Goal: Use online tool/utility: Use online tool/utility

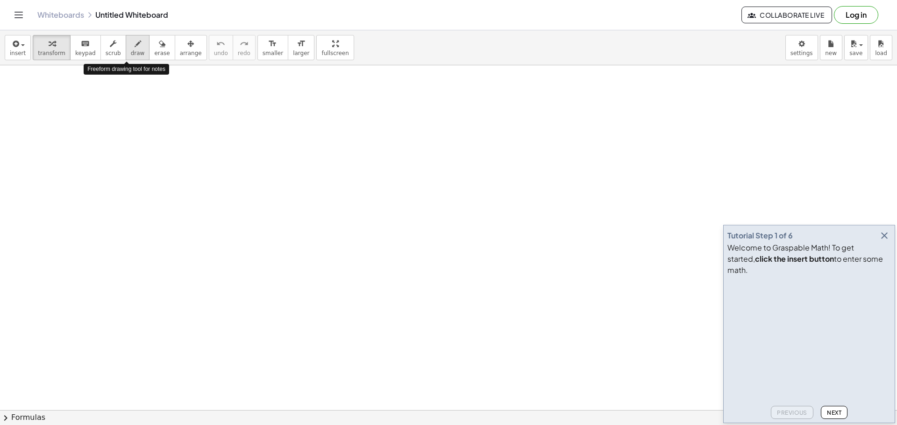
click at [131, 50] on span "draw" at bounding box center [138, 53] width 14 height 7
click at [836, 412] on span "Next" at bounding box center [833, 413] width 14 height 7
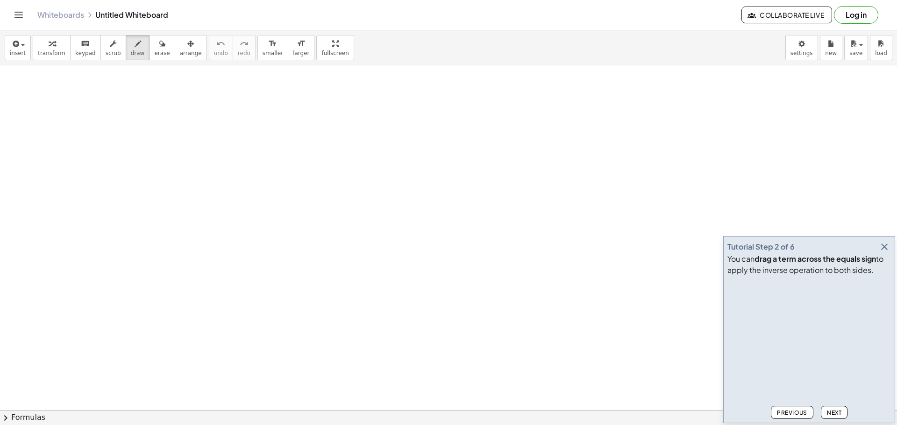
click at [836, 412] on span "Next" at bounding box center [833, 413] width 14 height 7
click at [835, 412] on span "Next" at bounding box center [833, 413] width 14 height 7
click at [835, 413] on span "Next" at bounding box center [833, 413] width 14 height 7
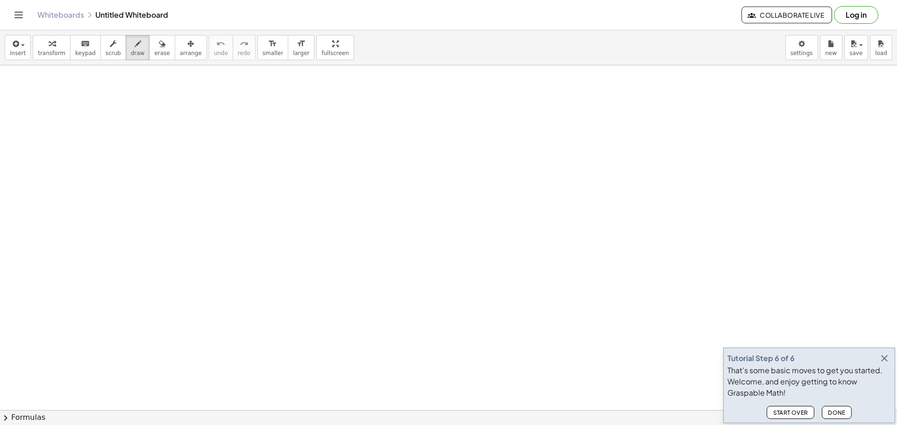
click at [835, 413] on span "Done" at bounding box center [836, 413] width 18 height 7
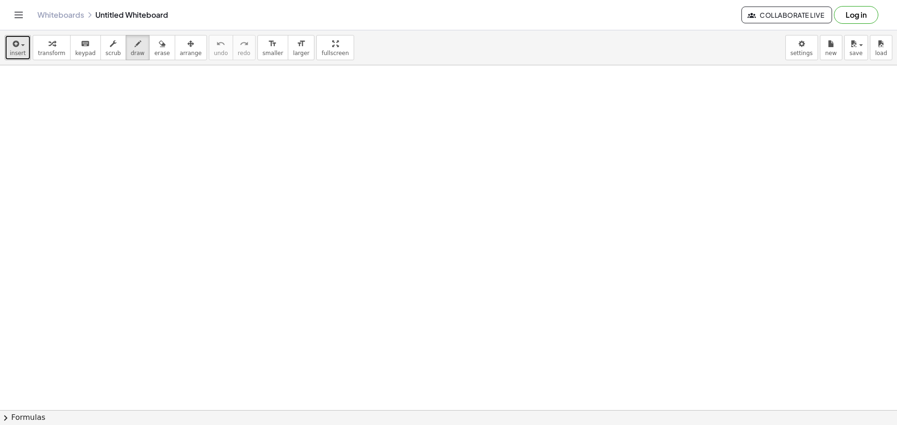
click at [14, 52] on span "insert" at bounding box center [18, 53] width 16 height 7
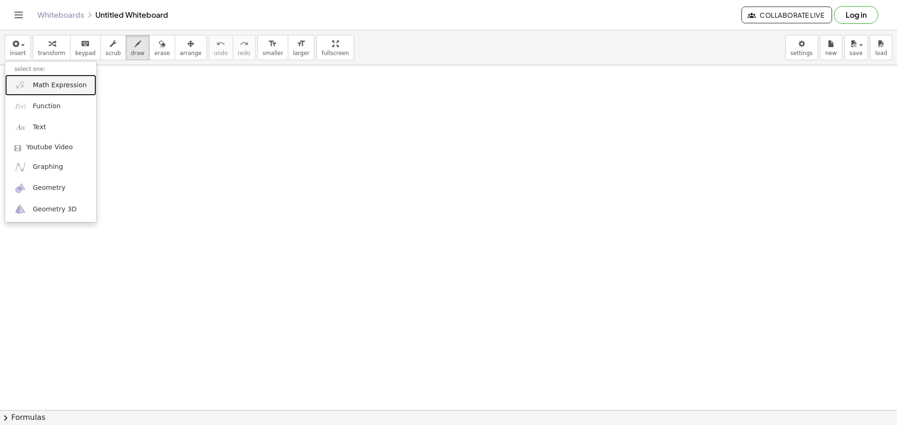
click at [53, 87] on span "Math Expression" at bounding box center [60, 85] width 54 height 9
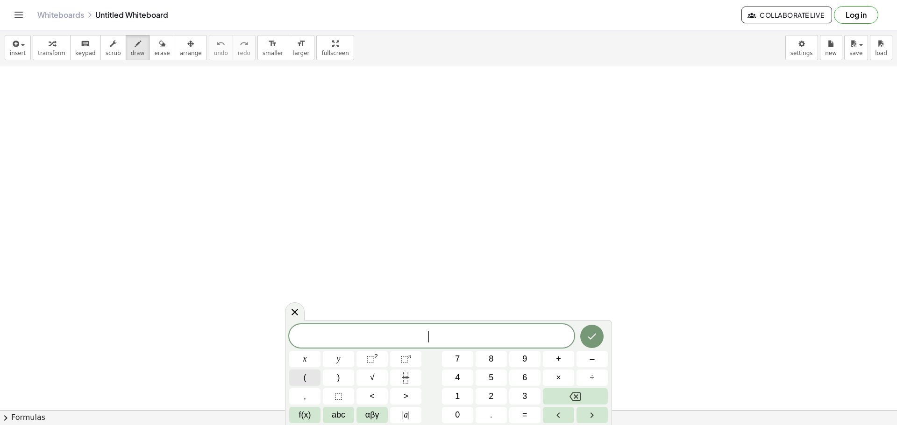
click at [308, 381] on button "(" at bounding box center [304, 378] width 31 height 16
click at [309, 353] on button "x" at bounding box center [304, 359] width 31 height 16
click at [372, 357] on span "⬚" at bounding box center [370, 358] width 8 height 9
click at [564, 360] on button "+" at bounding box center [558, 359] width 31 height 16
click at [339, 358] on span "y" at bounding box center [339, 359] width 4 height 13
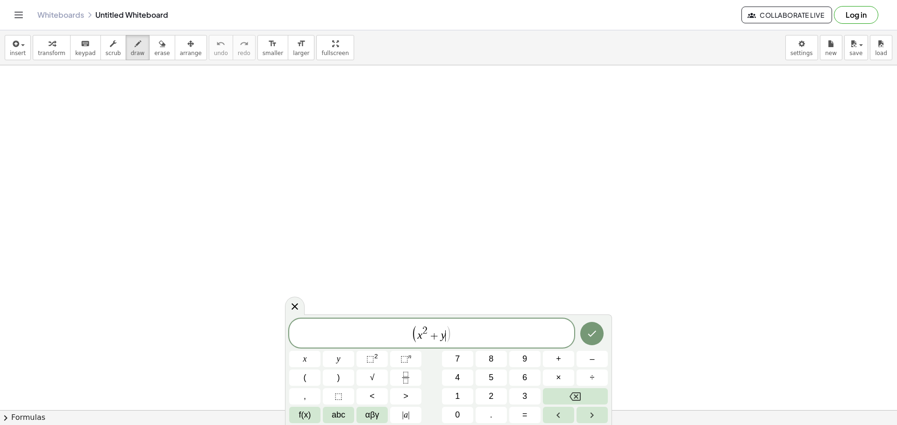
click at [371, 346] on div "( x 2 + y ​ )" at bounding box center [431, 333] width 285 height 29
click at [447, 338] on span ")" at bounding box center [448, 334] width 7 height 18
click at [367, 360] on span "⬚" at bounding box center [370, 358] width 8 height 9
click at [593, 339] on icon "Done" at bounding box center [591, 333] width 11 height 11
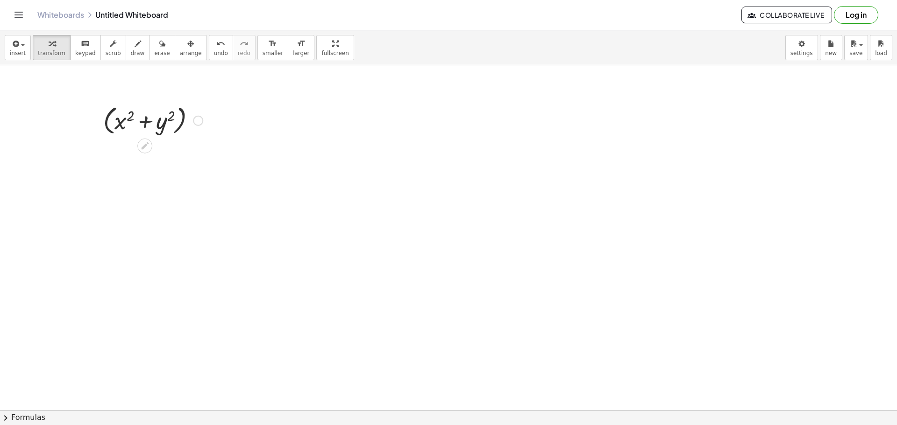
click at [194, 126] on div at bounding box center [153, 119] width 109 height 35
drag, startPoint x: 186, startPoint y: 121, endPoint x: 220, endPoint y: 121, distance: 33.6
drag, startPoint x: 210, startPoint y: 152, endPoint x: 275, endPoint y: 155, distance: 64.9
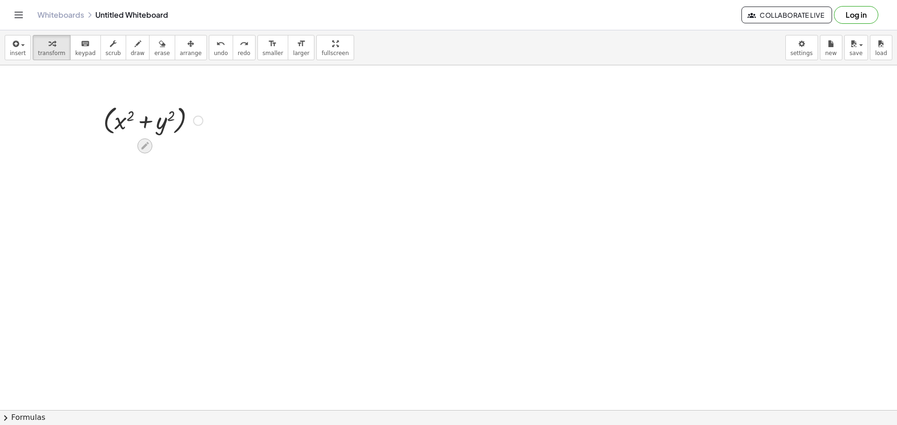
click at [143, 147] on icon at bounding box center [144, 145] width 7 height 7
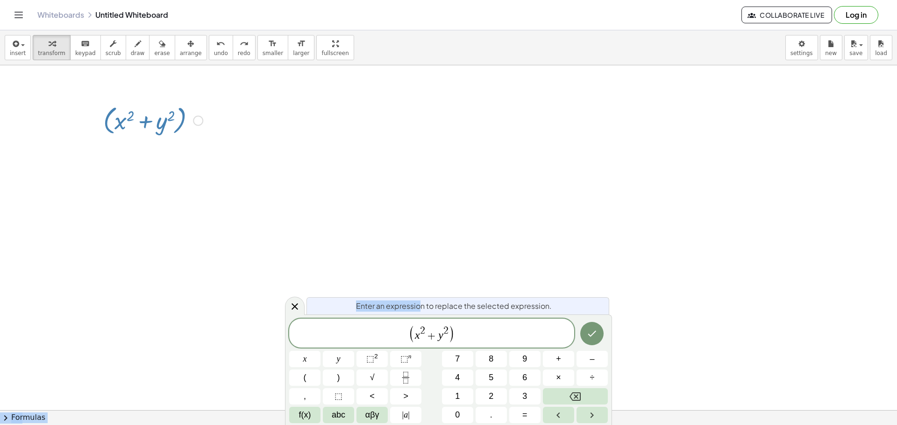
drag, startPoint x: 421, startPoint y: 308, endPoint x: 402, endPoint y: 250, distance: 60.4
click at [402, 250] on body "Graspable Math Activities Get Started Activity Bank Assigned Work Classes White…" at bounding box center [448, 212] width 897 height 425
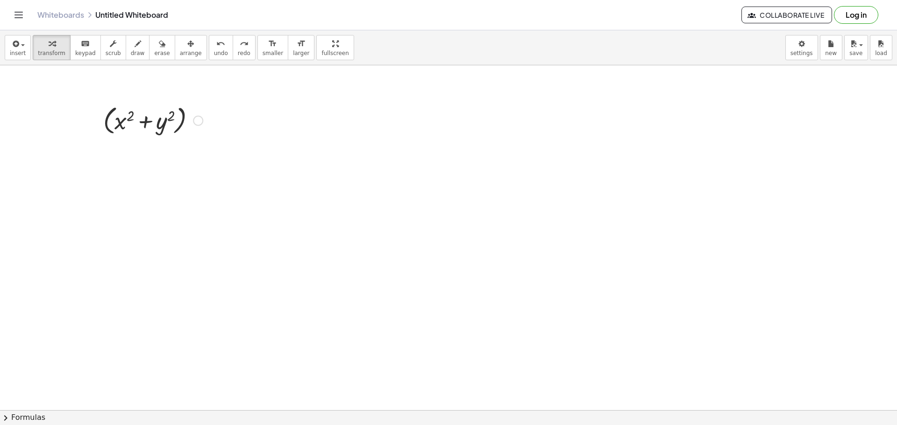
click at [204, 124] on div at bounding box center [153, 119] width 109 height 35
click at [134, 136] on div "( + x 2 + y 2 ) ( + x 2 + y 2 )" at bounding box center [149, 120] width 98 height 36
drag, startPoint x: 158, startPoint y: 159, endPoint x: 278, endPoint y: 222, distance: 135.6
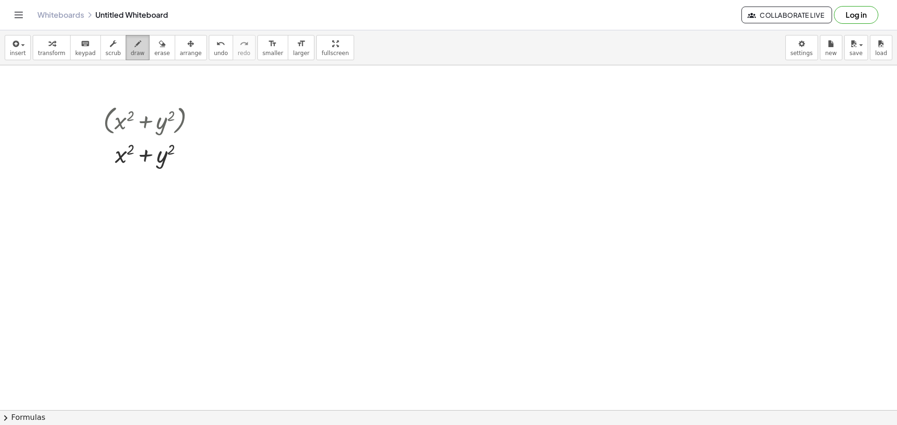
click at [131, 51] on span "draw" at bounding box center [138, 53] width 14 height 7
drag, startPoint x: 202, startPoint y: 150, endPoint x: 243, endPoint y: 154, distance: 41.7
drag, startPoint x: 211, startPoint y: 165, endPoint x: 244, endPoint y: 169, distance: 33.9
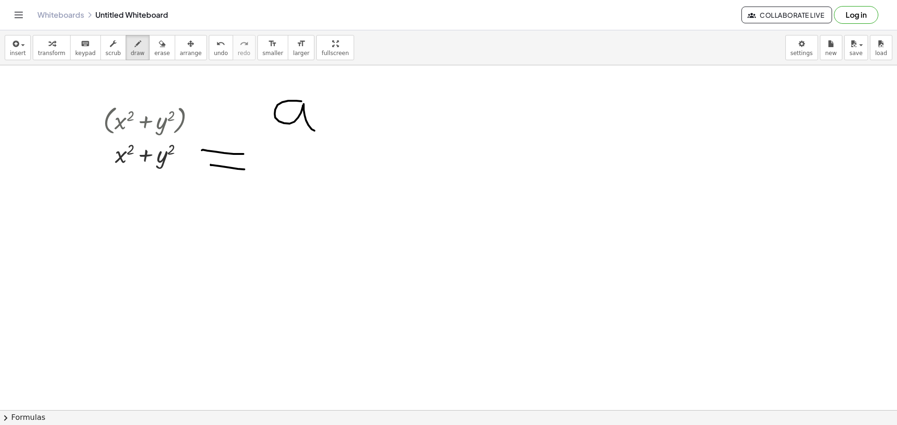
drag, startPoint x: 284, startPoint y: 123, endPoint x: 276, endPoint y: 110, distance: 15.1
drag, startPoint x: 265, startPoint y: 91, endPoint x: 304, endPoint y: 151, distance: 71.4
drag, startPoint x: 311, startPoint y: 91, endPoint x: 337, endPoint y: 106, distance: 30.1
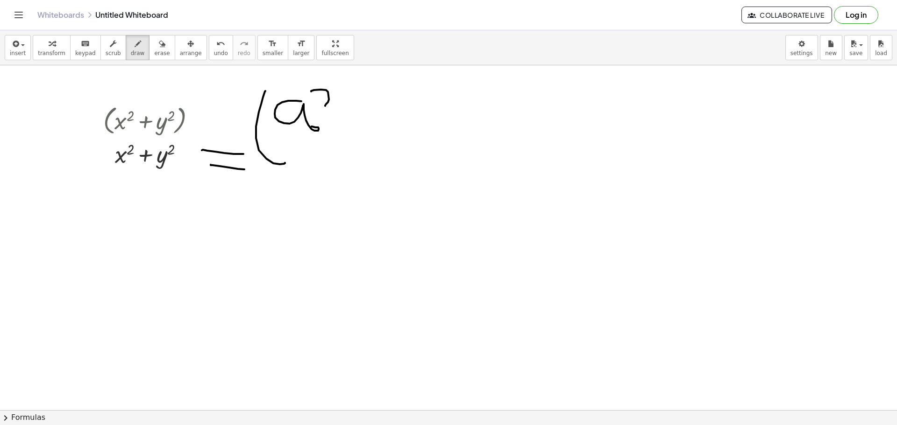
drag, startPoint x: 363, startPoint y: 133, endPoint x: 350, endPoint y: 133, distance: 13.1
drag, startPoint x: 352, startPoint y: 122, endPoint x: 371, endPoint y: 123, distance: 18.7
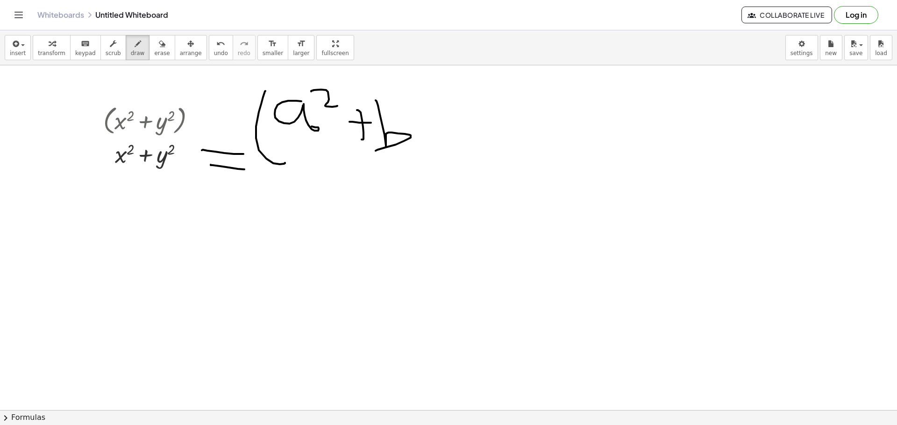
drag, startPoint x: 376, startPoint y: 101, endPoint x: 380, endPoint y: 138, distance: 36.6
drag, startPoint x: 399, startPoint y: 99, endPoint x: 440, endPoint y: 114, distance: 43.6
drag, startPoint x: 472, startPoint y: 138, endPoint x: 461, endPoint y: 152, distance: 18.0
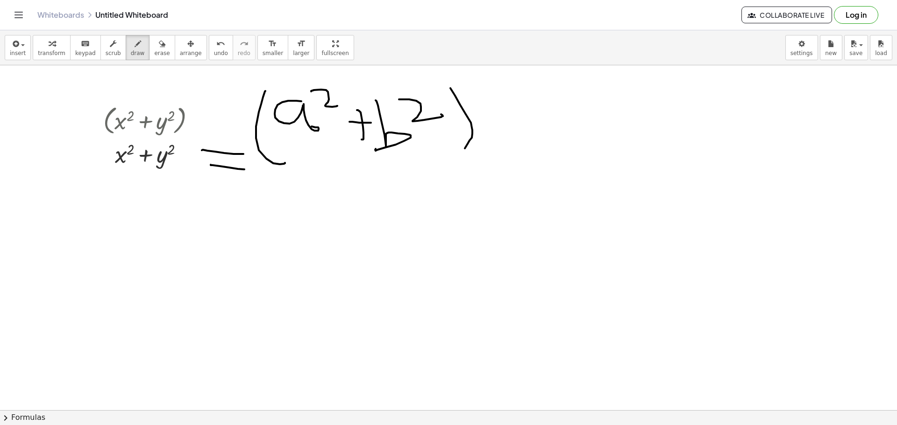
drag, startPoint x: 550, startPoint y: 115, endPoint x: 555, endPoint y: 121, distance: 8.3
drag, startPoint x: 560, startPoint y: 123, endPoint x: 652, endPoint y: 127, distance: 92.1
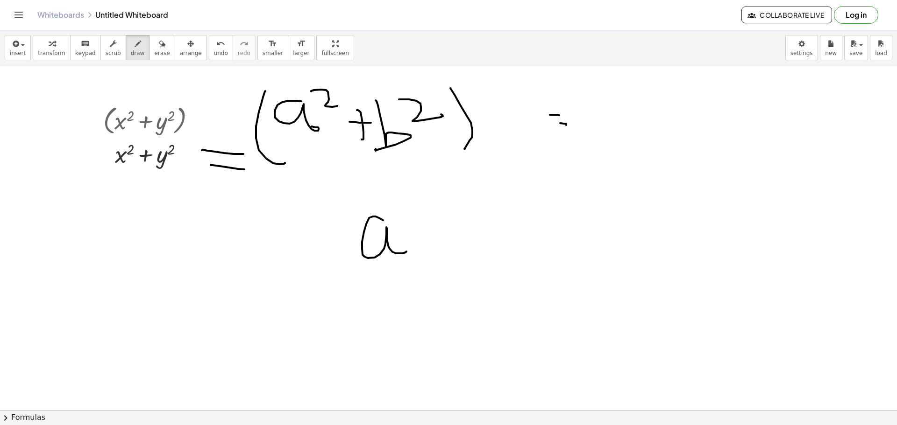
drag, startPoint x: 379, startPoint y: 218, endPoint x: 390, endPoint y: 240, distance: 25.1
drag, startPoint x: 410, startPoint y: 208, endPoint x: 368, endPoint y: 228, distance: 46.2
drag, startPoint x: 416, startPoint y: 201, endPoint x: 401, endPoint y: 249, distance: 50.2
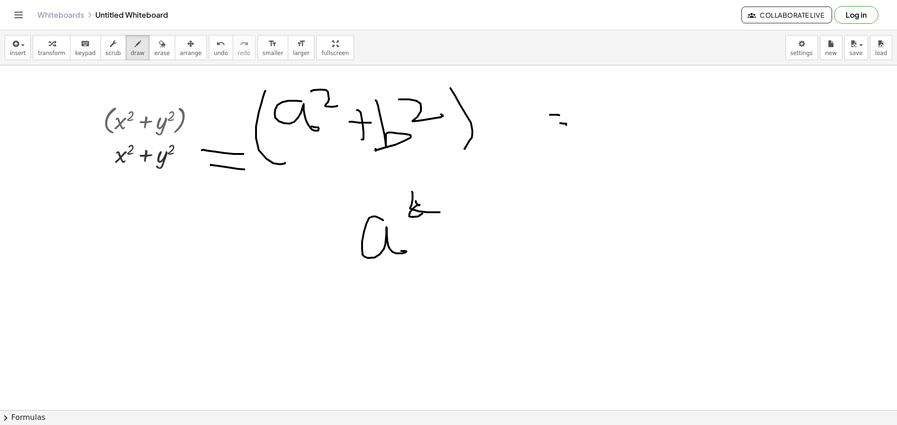
drag, startPoint x: 336, startPoint y: 207, endPoint x: 412, endPoint y: 269, distance: 98.6
drag, startPoint x: 422, startPoint y: 222, endPoint x: 425, endPoint y: 250, distance: 28.3
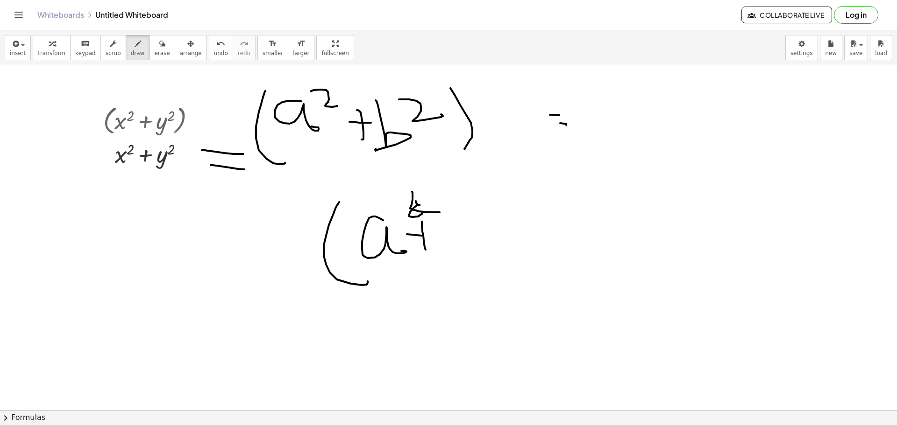
drag, startPoint x: 421, startPoint y: 236, endPoint x: 448, endPoint y: 234, distance: 26.7
drag, startPoint x: 488, startPoint y: 193, endPoint x: 514, endPoint y: 255, distance: 66.6
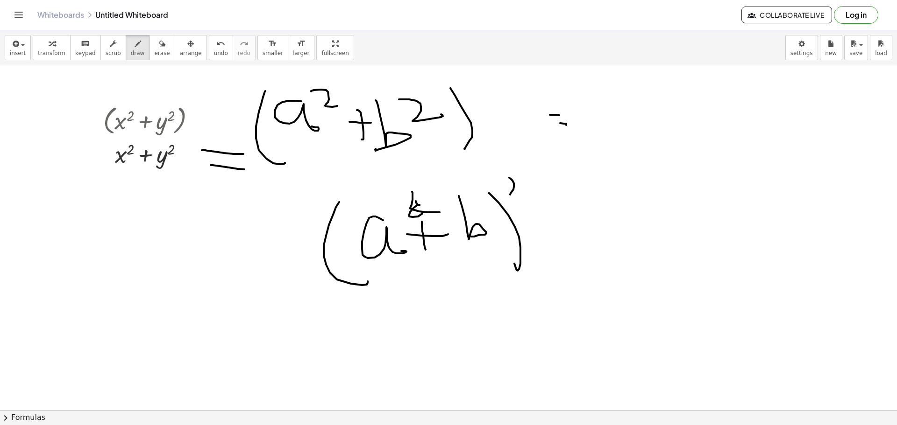
drag, startPoint x: 510, startPoint y: 195, endPoint x: 537, endPoint y: 191, distance: 27.7
drag, startPoint x: 563, startPoint y: 229, endPoint x: 621, endPoint y: 200, distance: 64.5
drag, startPoint x: 619, startPoint y: 195, endPoint x: 655, endPoint y: 246, distance: 61.9
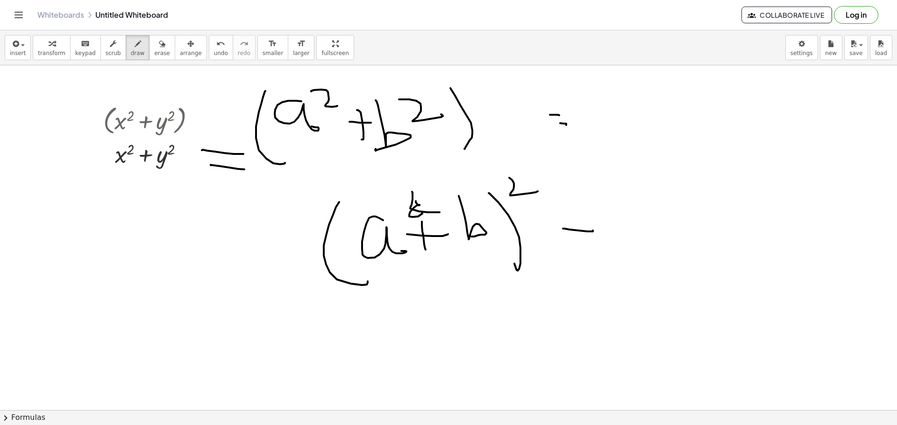
drag, startPoint x: 656, startPoint y: 205, endPoint x: 684, endPoint y: 233, distance: 40.6
drag, startPoint x: 706, startPoint y: 211, endPoint x: 736, endPoint y: 212, distance: 30.4
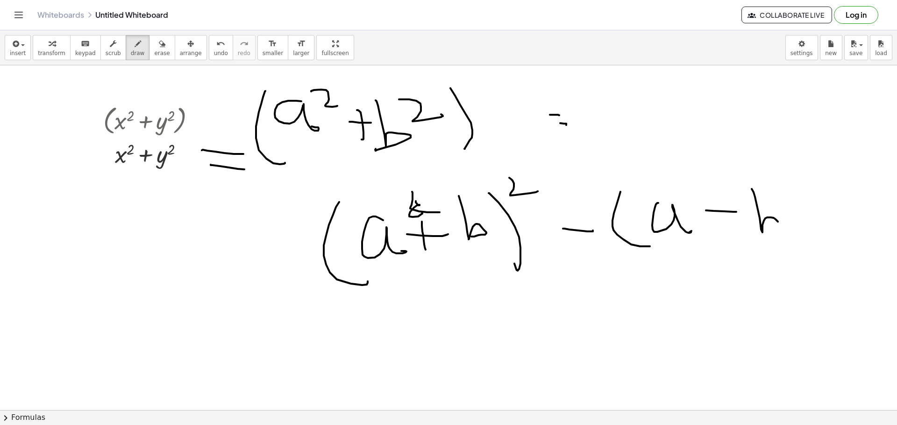
drag, startPoint x: 751, startPoint y: 189, endPoint x: 763, endPoint y: 225, distance: 37.2
drag, startPoint x: 774, startPoint y: 188, endPoint x: 800, endPoint y: 197, distance: 28.1
drag
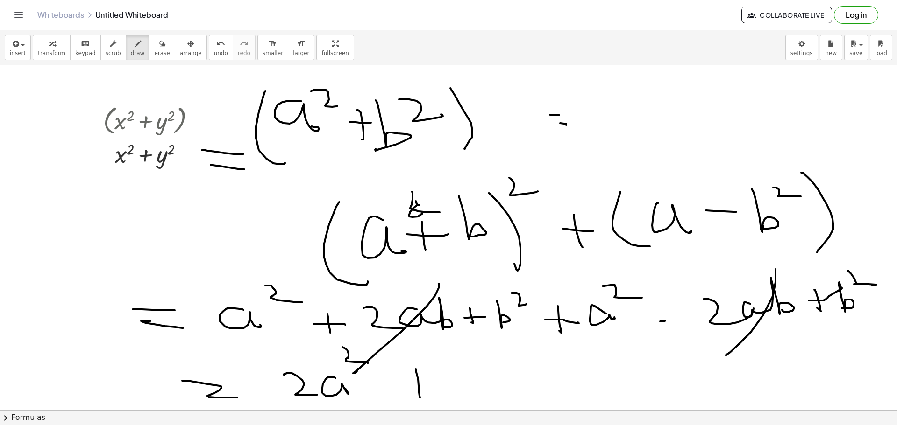
drag, startPoint x: 451, startPoint y: 363, endPoint x: 470, endPoint y: 403, distance: 44.7
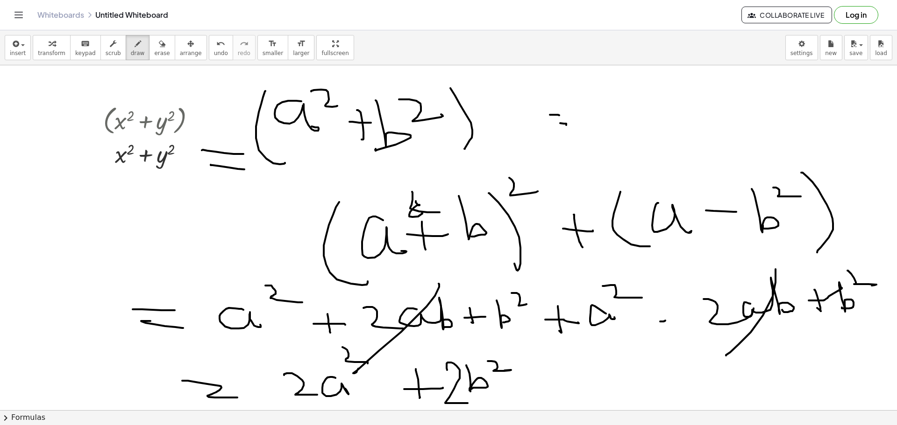
drag, startPoint x: 388, startPoint y: 190, endPoint x: 386, endPoint y: 314, distance: 123.8
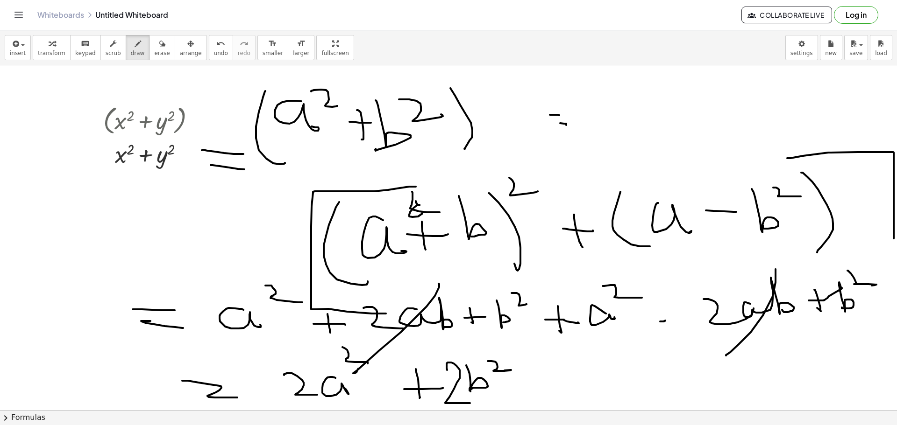
drag, startPoint x: 893, startPoint y: 152, endPoint x: 826, endPoint y: 227, distance: 100.9
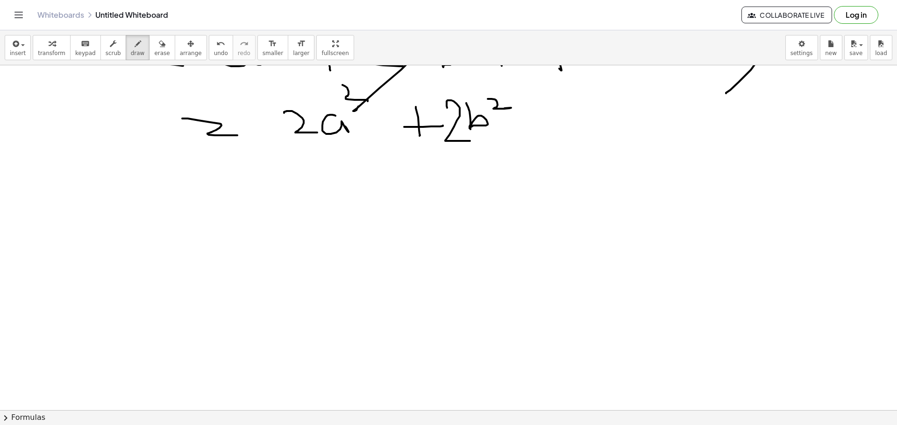
scroll to position [280, 0]
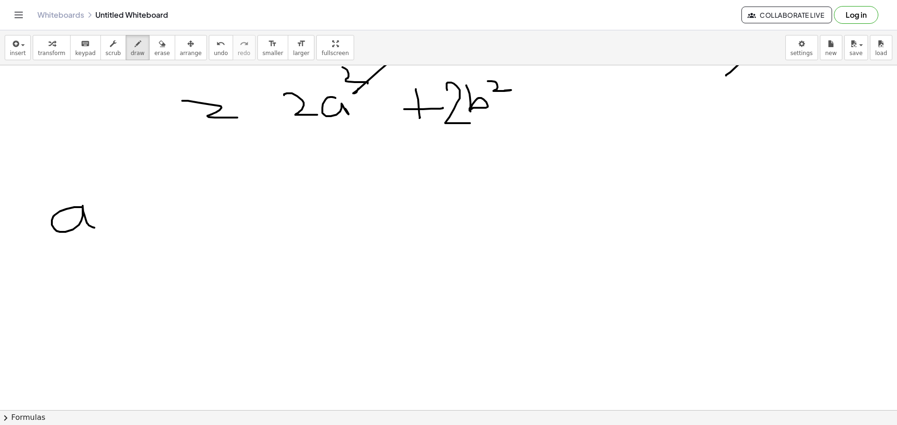
drag, startPoint x: 55, startPoint y: 215, endPoint x: 59, endPoint y: 206, distance: 10.0
click at [91, 226] on div at bounding box center [448, 160] width 897 height 751
drag, startPoint x: 26, startPoint y: 219, endPoint x: 61, endPoint y: 257, distance: 52.2
click at [61, 257] on div at bounding box center [448, 160] width 897 height 751
drag, startPoint x: 114, startPoint y: 207, endPoint x: 118, endPoint y: 229, distance: 22.7
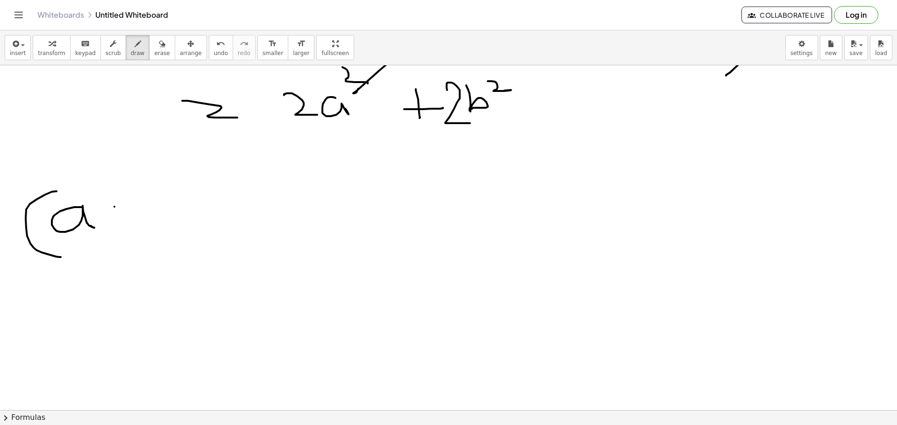
click at [118, 229] on div at bounding box center [448, 160] width 897 height 751
drag, startPoint x: 106, startPoint y: 221, endPoint x: 145, endPoint y: 221, distance: 38.8
click at [145, 221] on div at bounding box center [448, 160] width 897 height 751
drag, startPoint x: 165, startPoint y: 196, endPoint x: 158, endPoint y: 231, distance: 35.7
click at [158, 232] on div at bounding box center [448, 160] width 897 height 751
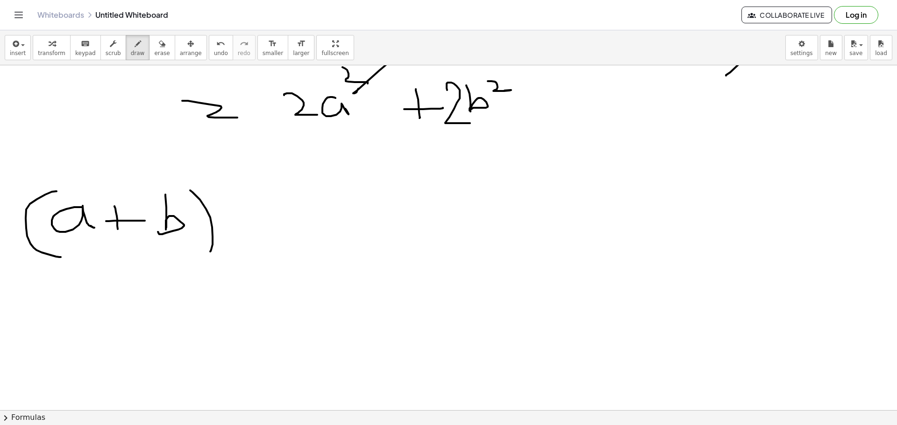
drag, startPoint x: 190, startPoint y: 191, endPoint x: 211, endPoint y: 195, distance: 21.5
click at [208, 249] on div at bounding box center [448, 160] width 897 height 751
drag, startPoint x: 223, startPoint y: 177, endPoint x: 241, endPoint y: 191, distance: 22.4
click at [241, 191] on div at bounding box center [448, 160] width 897 height 751
drag, startPoint x: 245, startPoint y: 220, endPoint x: 264, endPoint y: 222, distance: 19.2
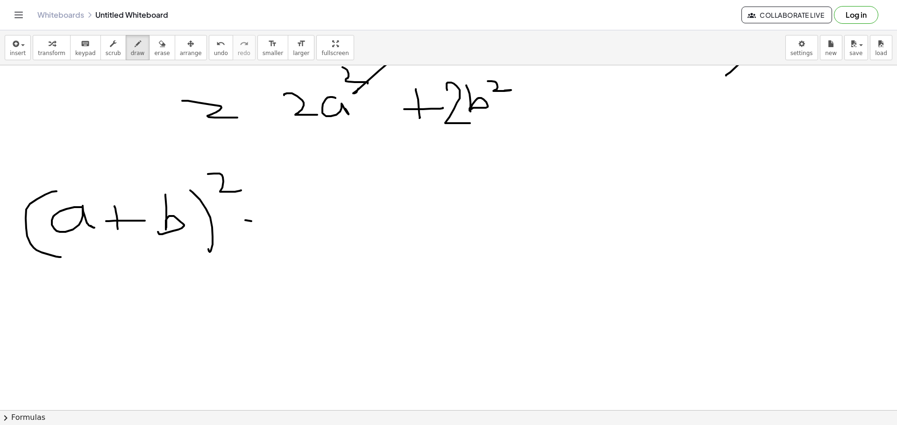
click at [264, 222] on div at bounding box center [448, 160] width 897 height 751
drag, startPoint x: 275, startPoint y: 212, endPoint x: 311, endPoint y: 233, distance: 41.2
click at [311, 233] on div at bounding box center [448, 160] width 897 height 751
drag, startPoint x: 313, startPoint y: 212, endPoint x: 338, endPoint y: 223, distance: 26.7
click at [339, 224] on div at bounding box center [448, 160] width 897 height 751
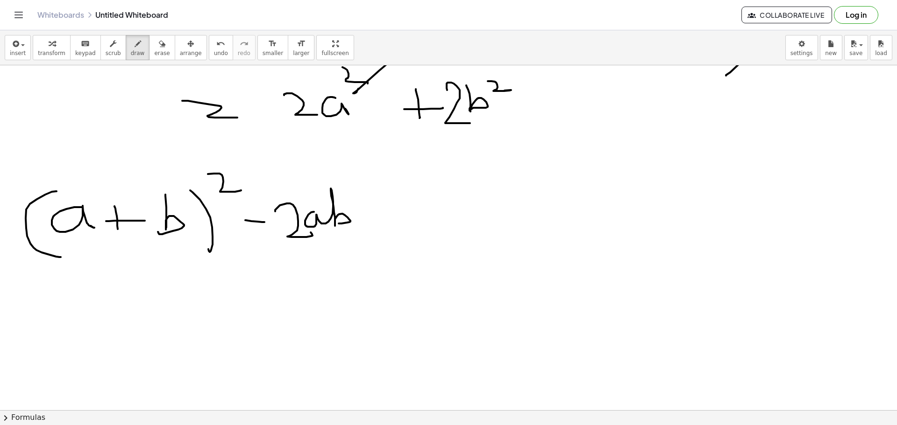
drag, startPoint x: 388, startPoint y: 206, endPoint x: 400, endPoint y: 209, distance: 11.9
click at [401, 207] on div at bounding box center [448, 160] width 897 height 751
drag, startPoint x: 389, startPoint y: 222, endPoint x: 407, endPoint y: 222, distance: 17.3
click at [407, 222] on div at bounding box center [448, 160] width 897 height 751
drag, startPoint x: 451, startPoint y: 204, endPoint x: 444, endPoint y: 214, distance: 12.3
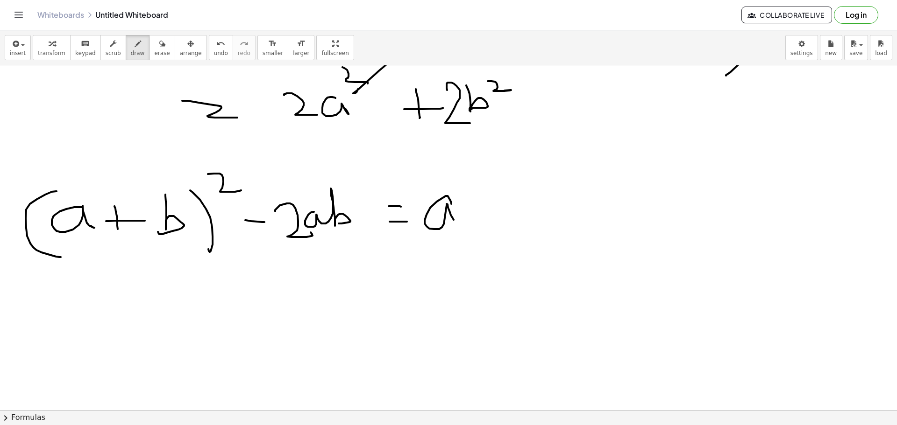
click at [454, 219] on div at bounding box center [448, 160] width 897 height 751
drag, startPoint x: 462, startPoint y: 177, endPoint x: 507, endPoint y: 203, distance: 51.7
click at [494, 196] on div at bounding box center [448, 160] width 897 height 751
drag, startPoint x: 508, startPoint y: 215, endPoint x: 503, endPoint y: 219, distance: 6.7
click at [508, 223] on div at bounding box center [448, 160] width 897 height 751
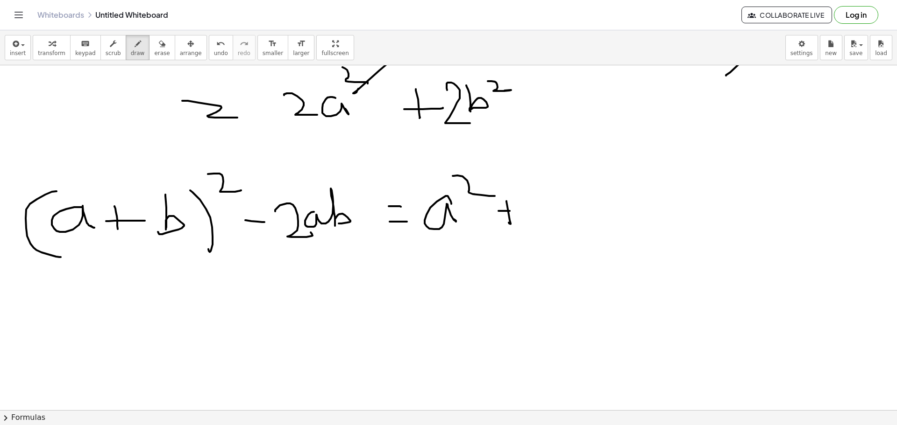
drag, startPoint x: 501, startPoint y: 211, endPoint x: 525, endPoint y: 212, distance: 24.3
click at [525, 212] on div at bounding box center [448, 160] width 897 height 751
drag, startPoint x: 556, startPoint y: 217, endPoint x: 590, endPoint y: 206, distance: 35.9
click at [593, 217] on div at bounding box center [448, 160] width 897 height 751
drag, startPoint x: 584, startPoint y: 216, endPoint x: 624, endPoint y: 218, distance: 40.7
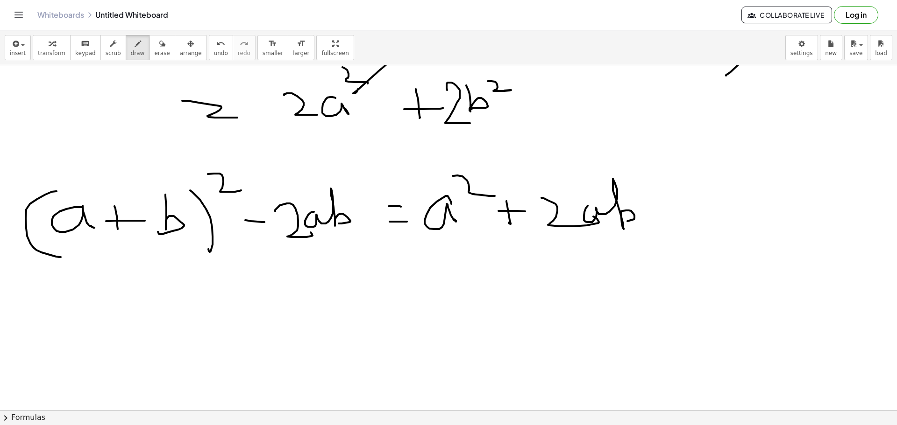
click at [623, 219] on div at bounding box center [448, 160] width 897 height 751
drag, startPoint x: 650, startPoint y: 186, endPoint x: 653, endPoint y: 202, distance: 15.7
click at [654, 202] on div at bounding box center [448, 160] width 897 height 751
drag, startPoint x: 673, startPoint y: 185, endPoint x: 664, endPoint y: 191, distance: 11.8
click at [671, 188] on div at bounding box center [448, 160] width 897 height 751
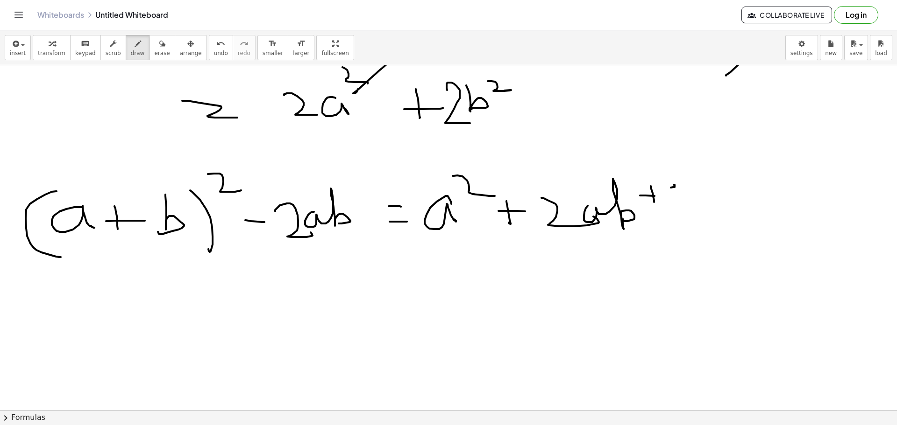
drag, startPoint x: 654, startPoint y: 196, endPoint x: 676, endPoint y: 184, distance: 25.1
click at [677, 196] on div at bounding box center [448, 160] width 897 height 751
drag, startPoint x: 689, startPoint y: 225, endPoint x: 685, endPoint y: 208, distance: 17.2
click at [680, 213] on div at bounding box center [448, 160] width 897 height 751
drag, startPoint x: 706, startPoint y: 174, endPoint x: 725, endPoint y: 186, distance: 21.9
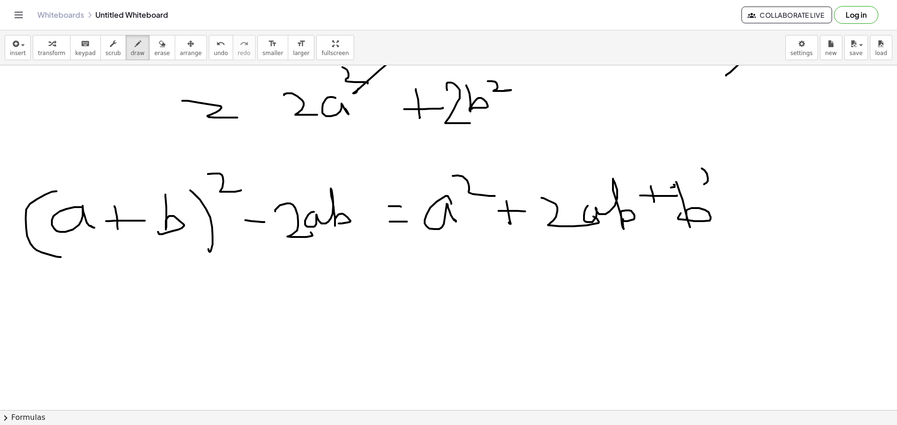
click at [732, 184] on div at bounding box center [448, 160] width 897 height 751
drag, startPoint x: 769, startPoint y: 212, endPoint x: 790, endPoint y: 213, distance: 21.1
click at [790, 213] on div at bounding box center [448, 160] width 897 height 751
drag, startPoint x: 796, startPoint y: 194, endPoint x: 844, endPoint y: 209, distance: 50.9
click at [844, 211] on div at bounding box center [448, 160] width 897 height 751
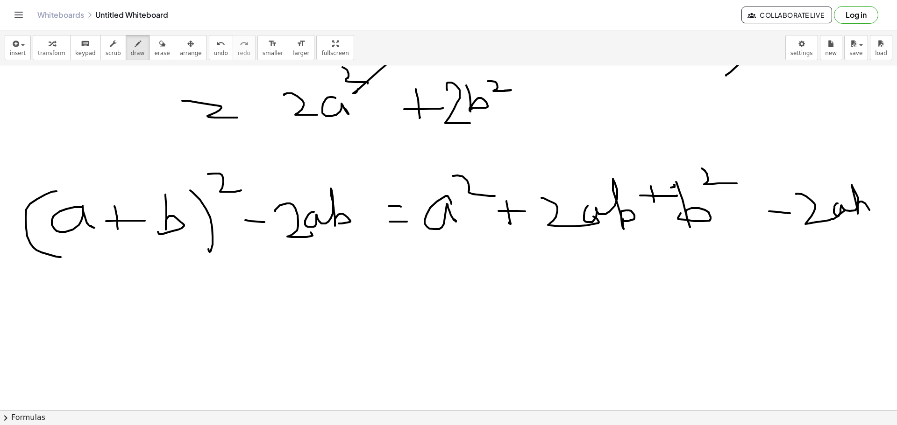
click at [842, 212] on div at bounding box center [448, 160] width 897 height 751
drag, startPoint x: 832, startPoint y: 178, endPoint x: 771, endPoint y: 276, distance: 115.3
click at [783, 281] on div at bounding box center [448, 160] width 897 height 751
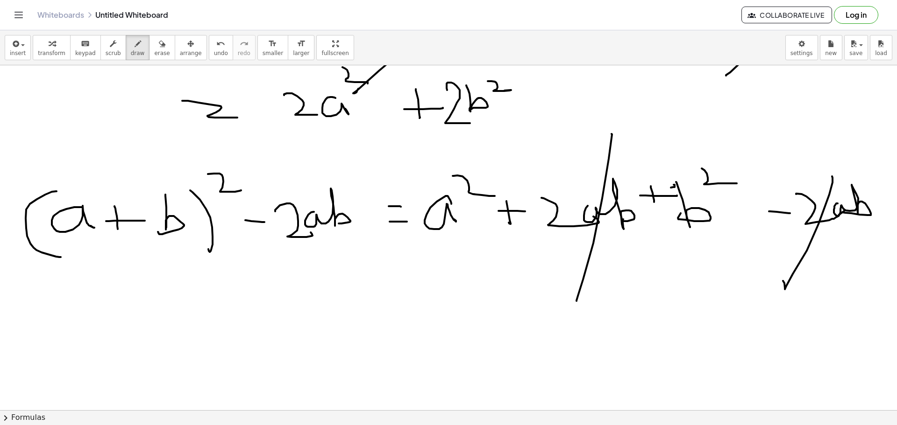
drag, startPoint x: 611, startPoint y: 134, endPoint x: 539, endPoint y: 309, distance: 189.5
click at [576, 301] on div at bounding box center [448, 160] width 897 height 751
click at [404, 294] on div at bounding box center [448, 160] width 897 height 751
click at [404, 311] on div at bounding box center [448, 160] width 897 height 751
click at [512, 310] on div at bounding box center [448, 160] width 897 height 751
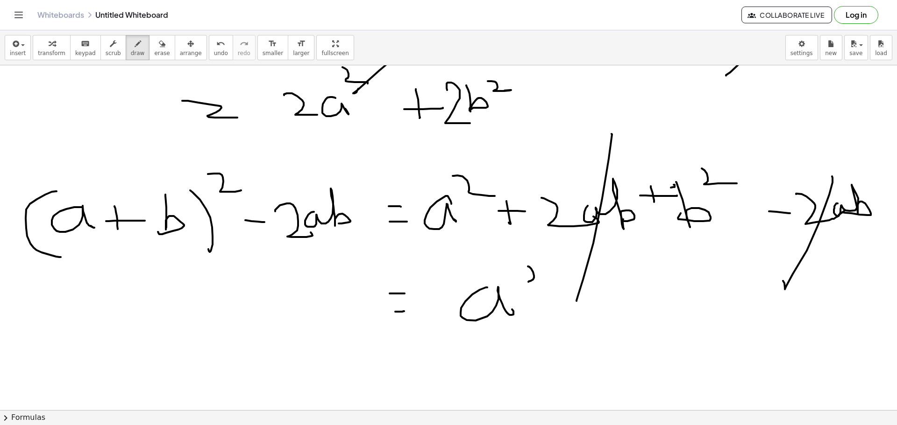
click at [541, 283] on div at bounding box center [448, 160] width 897 height 751
click at [572, 311] on div at bounding box center [448, 160] width 897 height 751
click at [595, 297] on div at bounding box center [448, 160] width 897 height 751
click at [615, 299] on div at bounding box center [448, 160] width 897 height 751
click at [643, 275] on div at bounding box center [448, 160] width 897 height 751
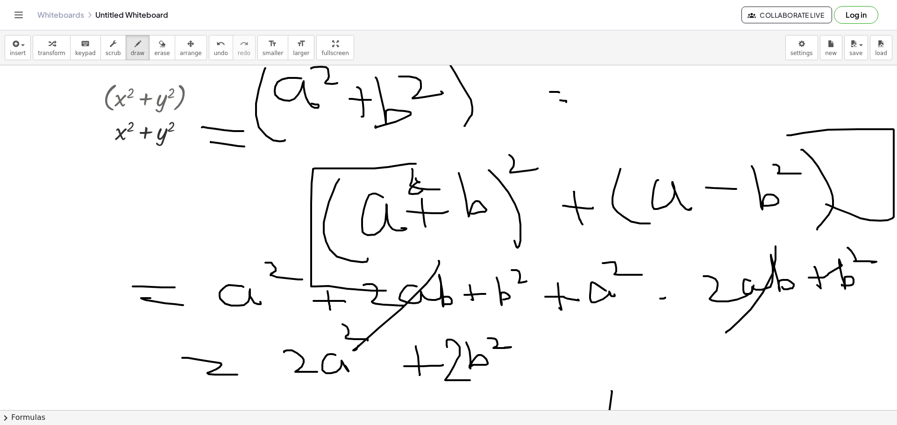
scroll to position [0, 0]
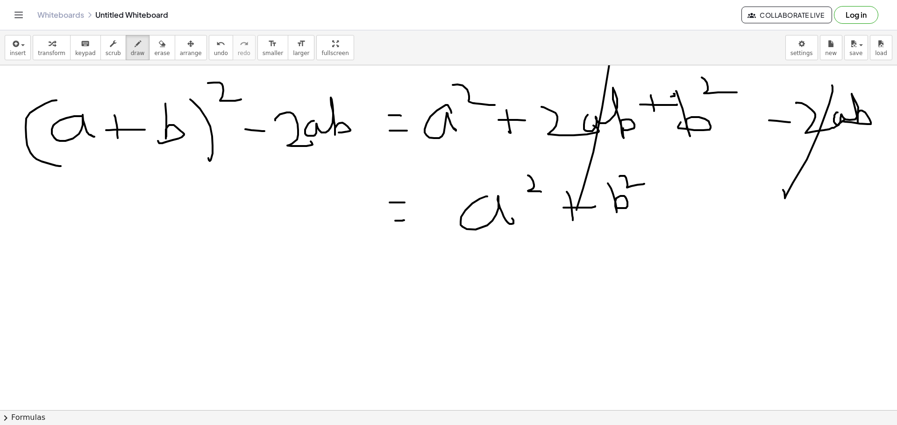
scroll to position [413, 0]
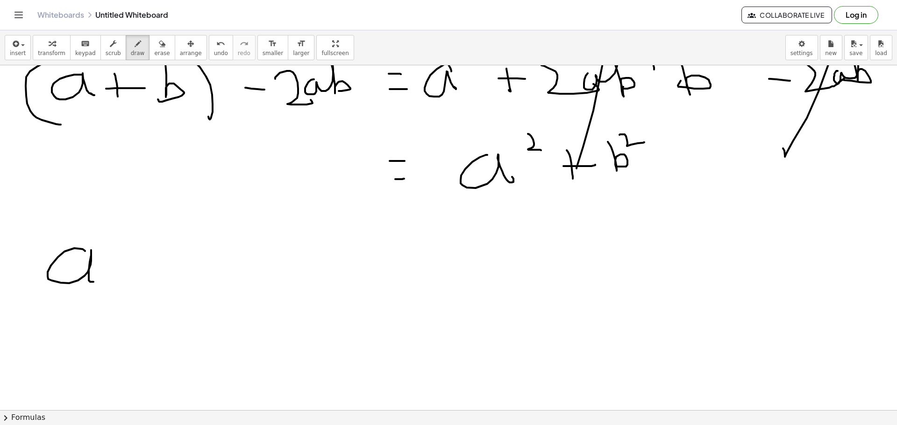
click at [99, 282] on div at bounding box center [448, 170] width 897 height 1035
click at [76, 323] on div at bounding box center [448, 170] width 897 height 1035
click at [165, 267] on div at bounding box center [448, 170] width 897 height 1035
click at [184, 275] on div at bounding box center [448, 170] width 897 height 1035
click at [221, 301] on div at bounding box center [448, 170] width 897 height 1035
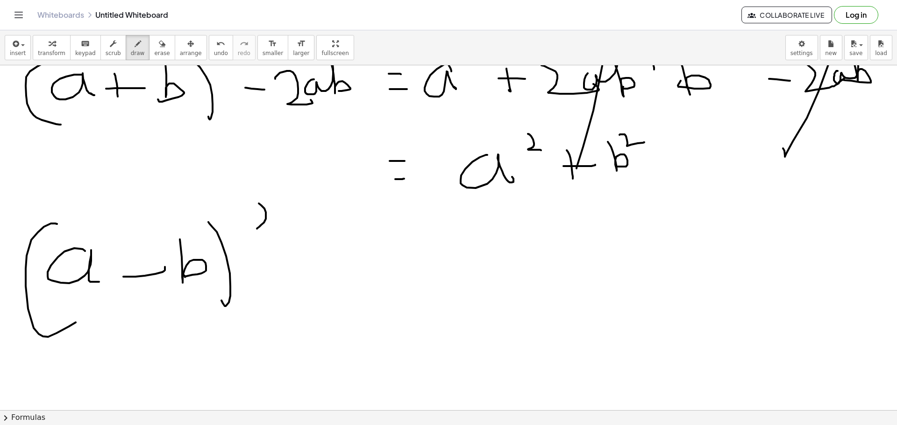
click at [284, 233] on div at bounding box center [448, 170] width 897 height 1035
click at [340, 267] on div at bounding box center [448, 170] width 897 height 1035
click at [325, 286] on div at bounding box center [448, 170] width 897 height 1035
click at [406, 276] on div at bounding box center [448, 170] width 897 height 1035
click at [422, 268] on div at bounding box center [448, 170] width 897 height 1035
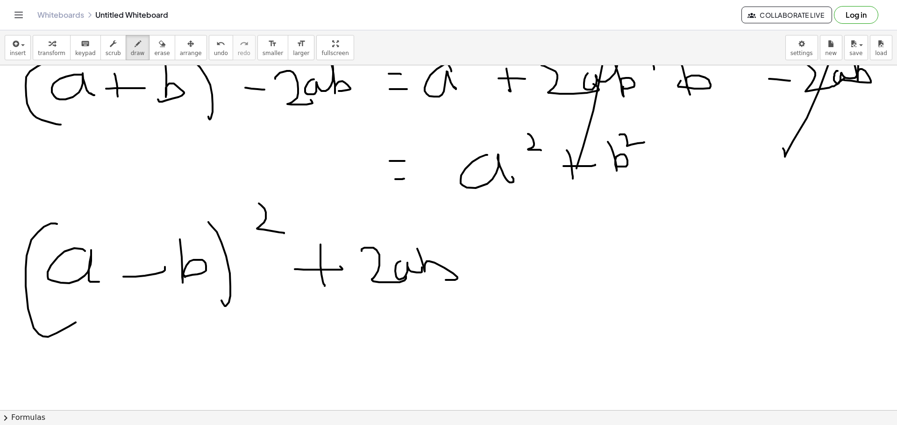
click at [445, 280] on div at bounding box center [448, 170] width 897 height 1035
click at [506, 256] on div at bounding box center [448, 170] width 897 height 1035
click at [514, 266] on div at bounding box center [448, 170] width 897 height 1035
click at [501, 269] on div at bounding box center [448, 170] width 897 height 1035
click at [569, 268] on div at bounding box center [448, 170] width 897 height 1035
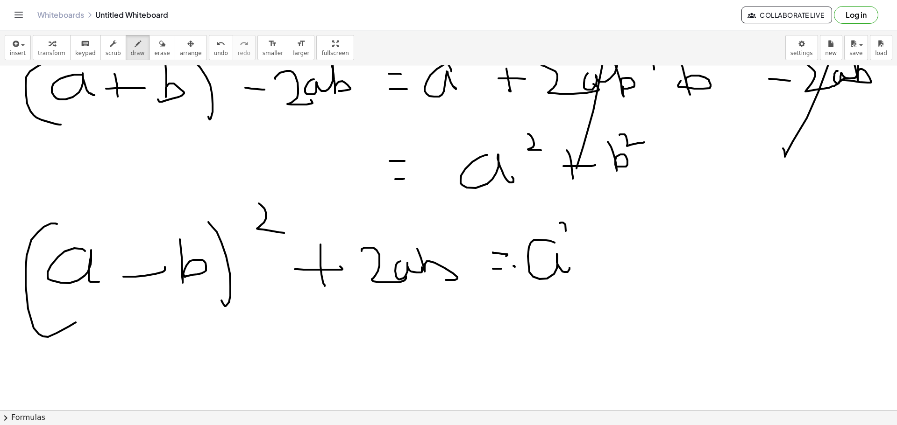
click at [574, 242] on div at bounding box center [448, 170] width 897 height 1035
click at [610, 256] on div at bounding box center [448, 170] width 897 height 1035
click at [624, 253] on div at bounding box center [448, 170] width 897 height 1035
click at [636, 266] on div at bounding box center [448, 170] width 897 height 1035
click at [678, 248] on div at bounding box center [448, 170] width 897 height 1035
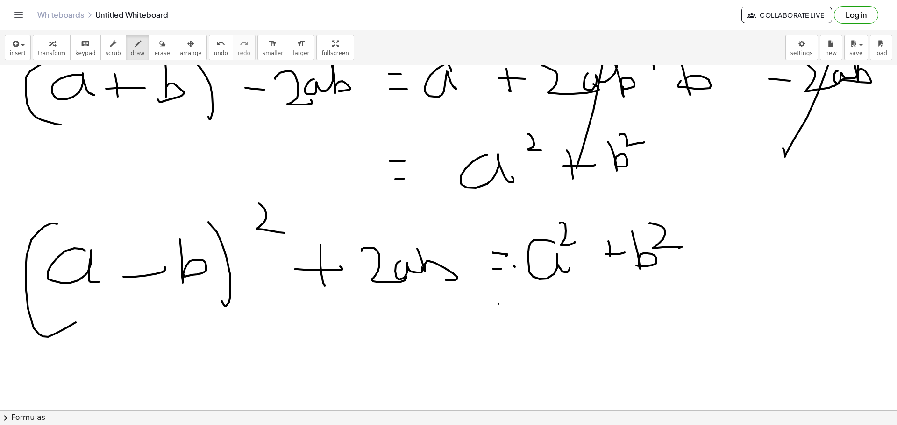
click at [720, 302] on div at bounding box center [448, 170] width 897 height 1035
click at [780, 304] on div at bounding box center [448, 170] width 897 height 1035
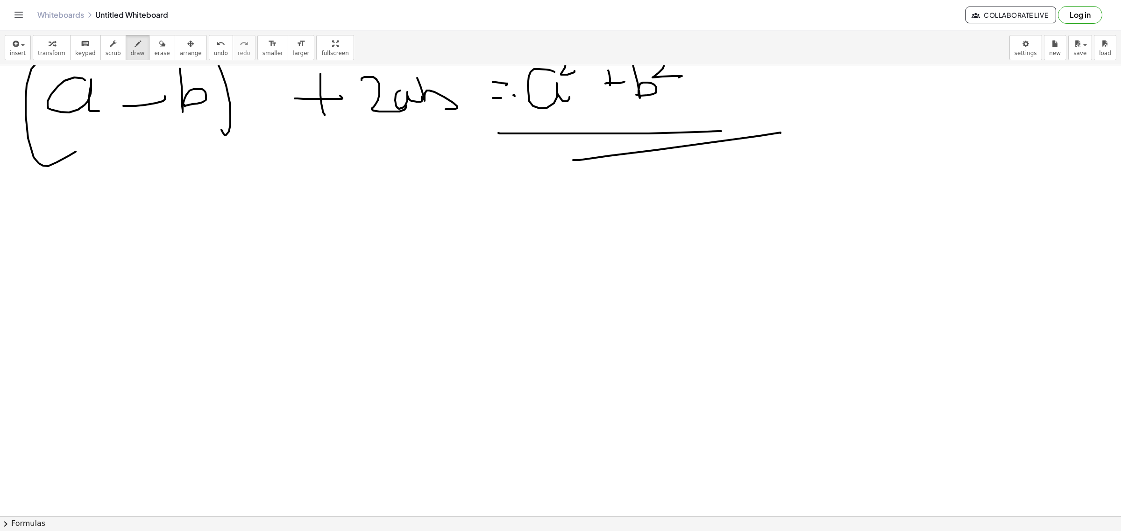
scroll to position [467, 0]
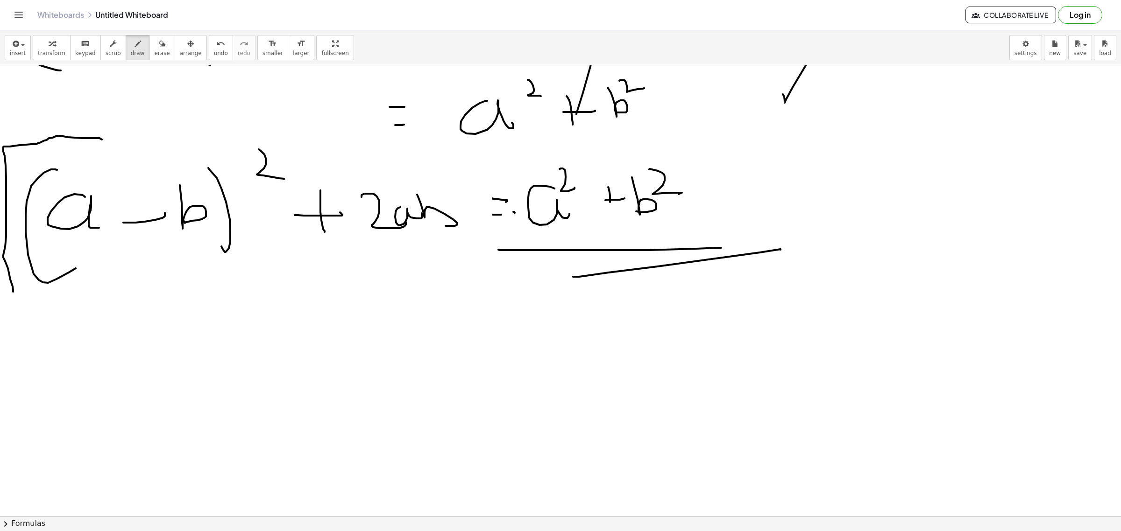
click at [72, 309] on div at bounding box center [560, 274] width 1121 height 1353
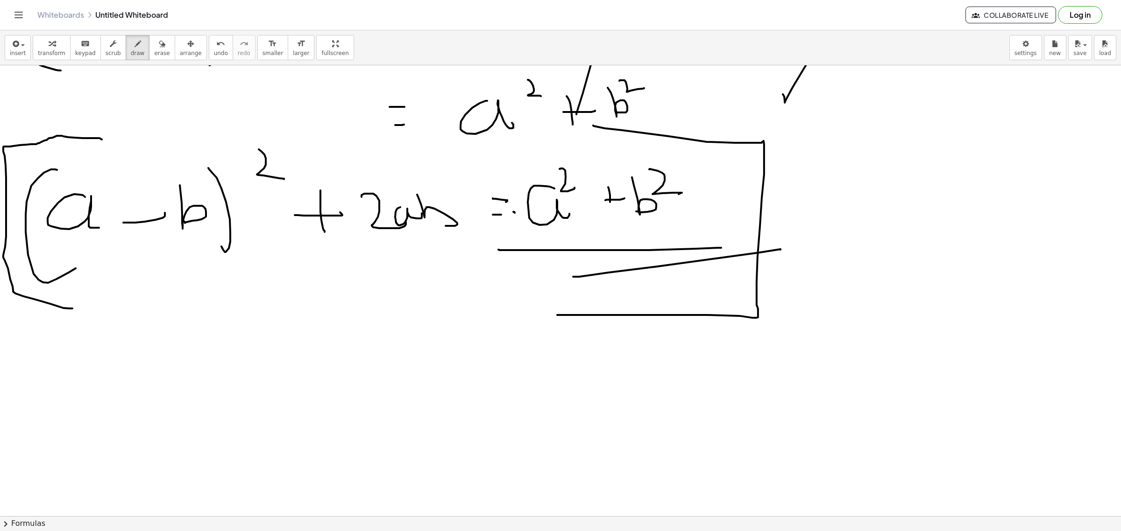
click at [557, 316] on div at bounding box center [560, 274] width 1121 height 1353
click at [141, 391] on div at bounding box center [560, 274] width 1121 height 1353
click at [173, 350] on div at bounding box center [560, 274] width 1121 height 1353
click at [184, 360] on div at bounding box center [560, 274] width 1121 height 1353
click at [203, 407] on div at bounding box center [560, 274] width 1121 height 1353
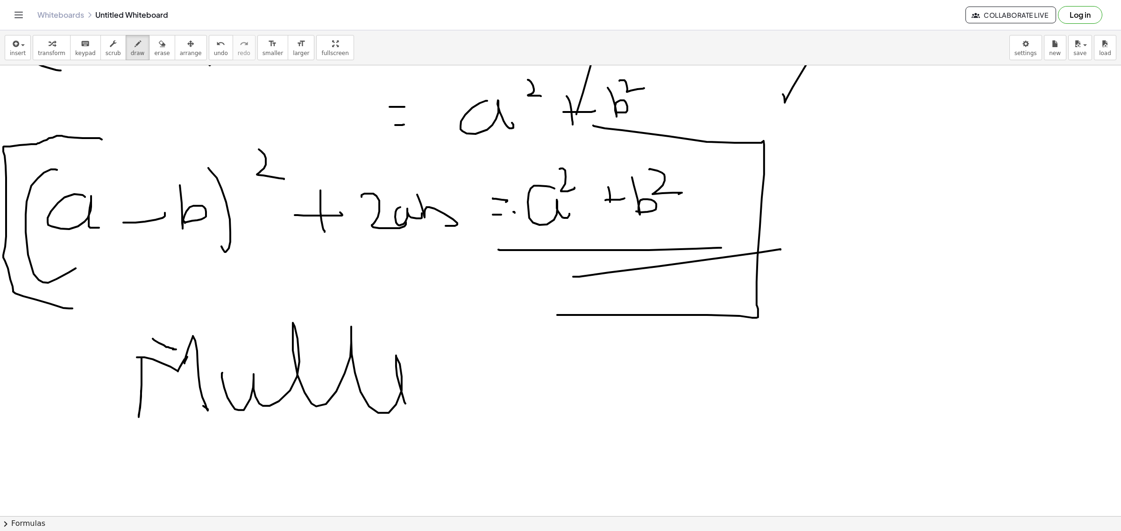
click at [403, 395] on div at bounding box center [560, 274] width 1121 height 1353
click at [426, 339] on div at bounding box center [560, 274] width 1121 height 1353
click at [420, 338] on div at bounding box center [560, 274] width 1121 height 1353
click at [450, 425] on div at bounding box center [560, 274] width 1121 height 1353
click at [445, 393] on div at bounding box center [560, 274] width 1121 height 1353
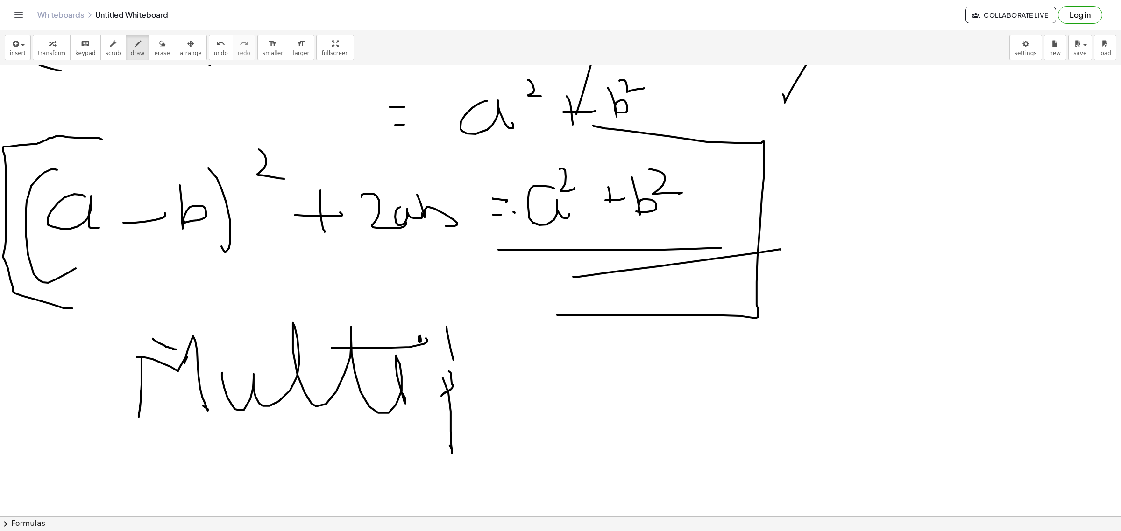
click at [466, 386] on div at bounding box center [560, 274] width 1121 height 1353
click at [497, 388] on div at bounding box center [560, 274] width 1121 height 1353
click at [577, 425] on div at bounding box center [560, 274] width 1121 height 1353
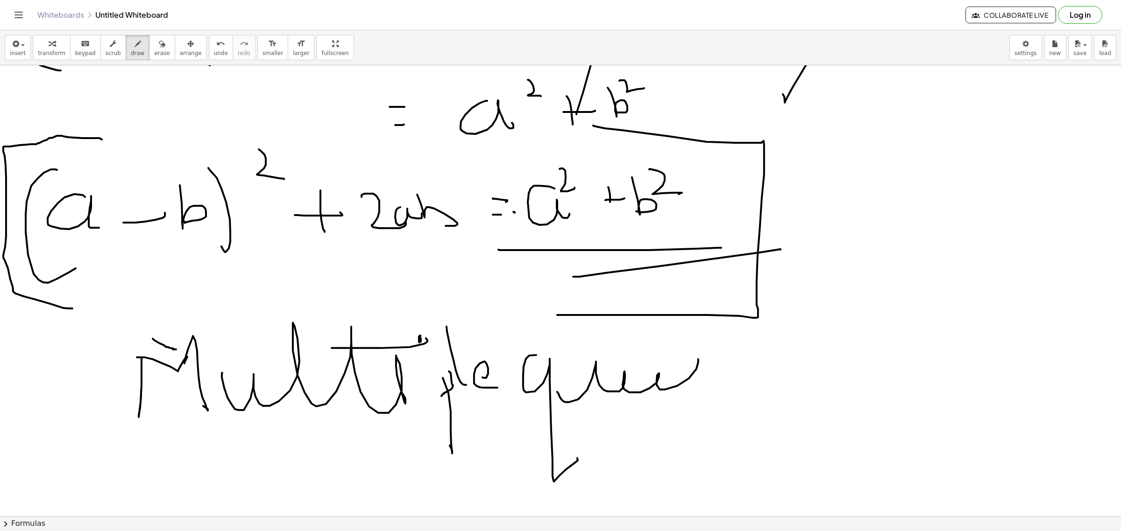
click at [702, 381] on div at bounding box center [560, 274] width 1121 height 1353
click at [773, 381] on div at bounding box center [560, 274] width 1121 height 1353
click at [759, 325] on div at bounding box center [560, 274] width 1121 height 1353
click at [761, 327] on div at bounding box center [560, 274] width 1121 height 1353
click at [839, 362] on div at bounding box center [560, 274] width 1121 height 1353
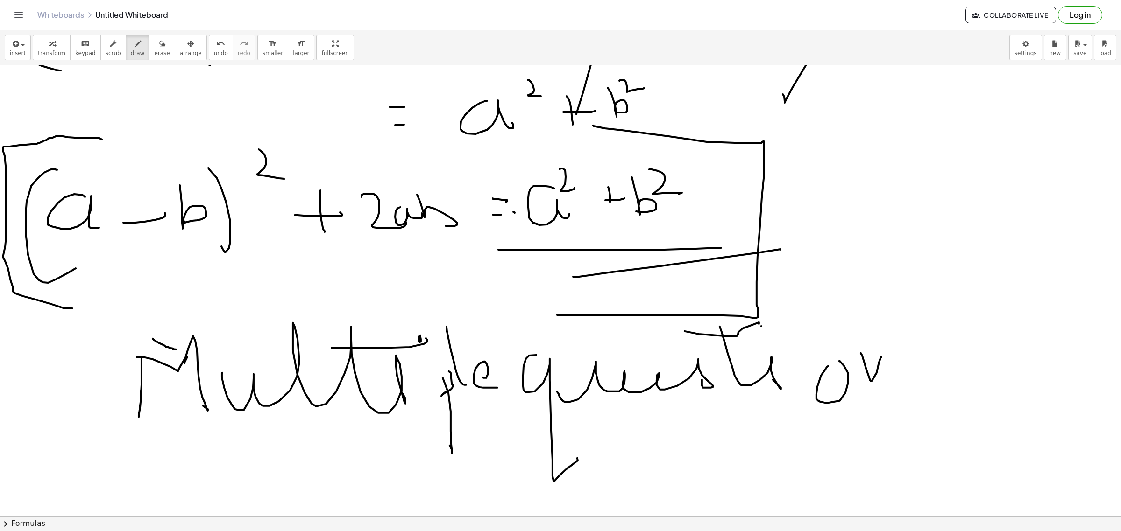
click at [896, 381] on div at bounding box center [560, 274] width 1121 height 1353
click at [896, 425] on div at bounding box center [560, 274] width 1121 height 1353
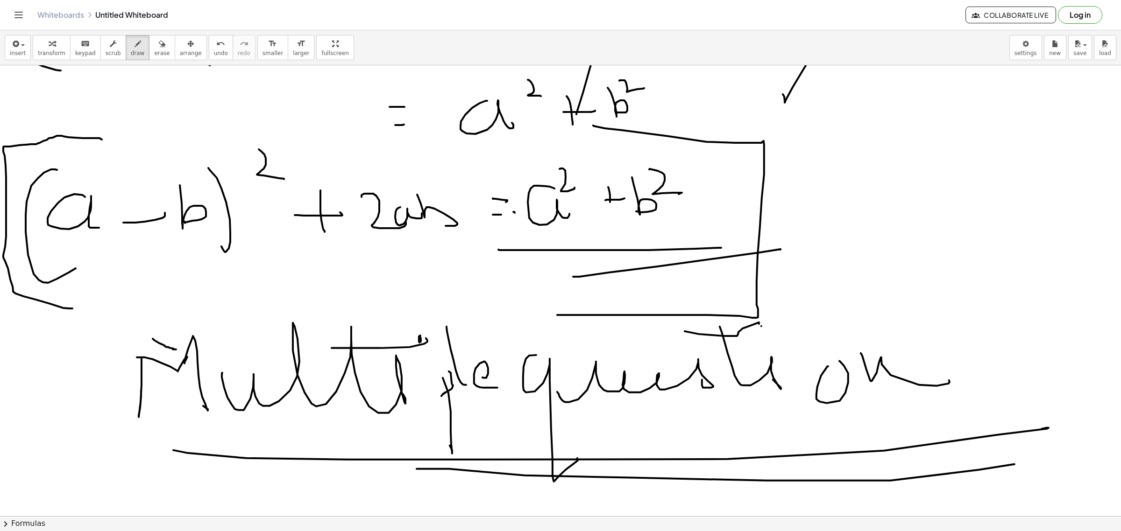
click at [896, 425] on div at bounding box center [560, 274] width 1121 height 1353
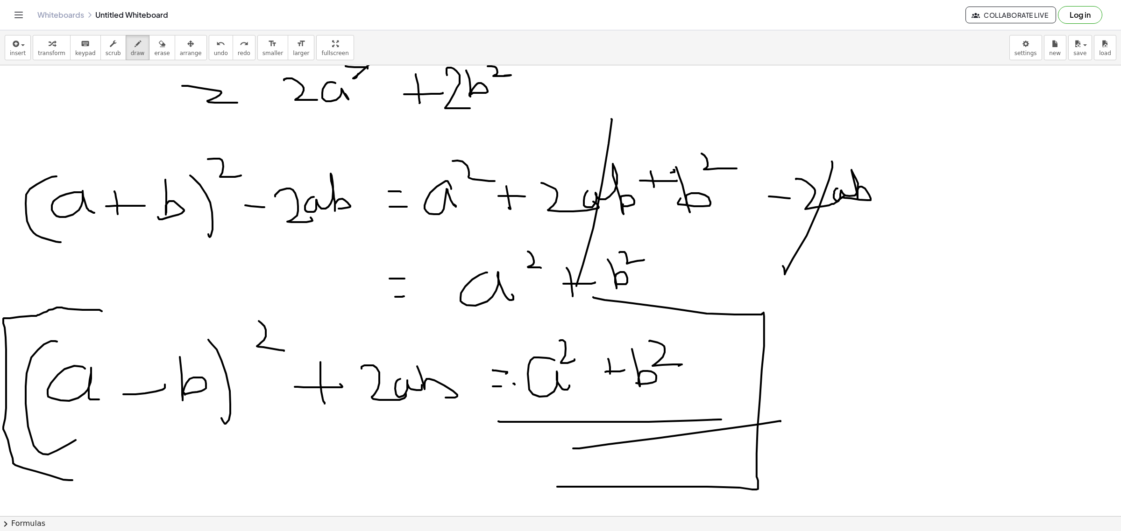
scroll to position [0, 0]
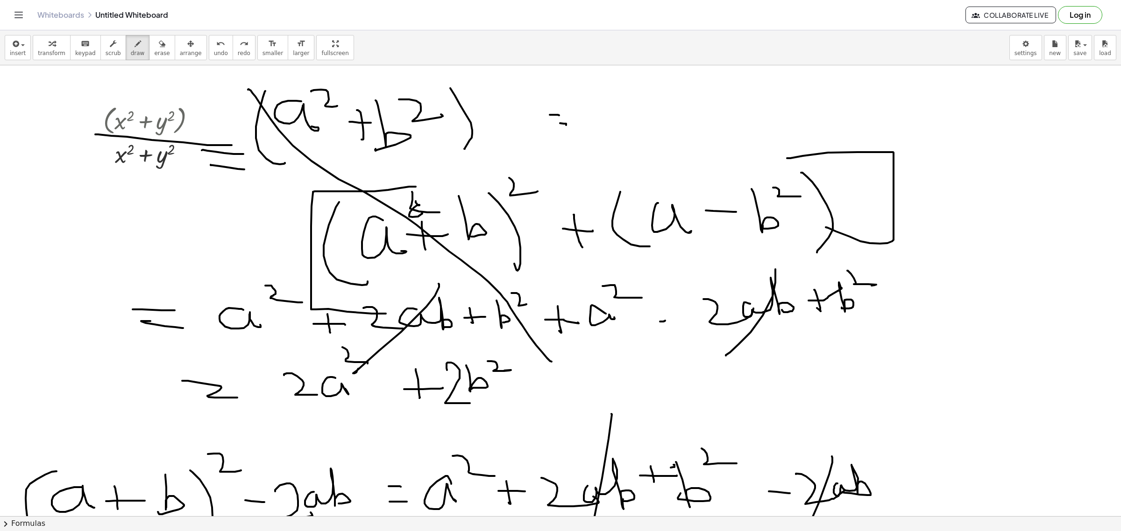
drag, startPoint x: 248, startPoint y: 90, endPoint x: 582, endPoint y: 367, distance: 434.4
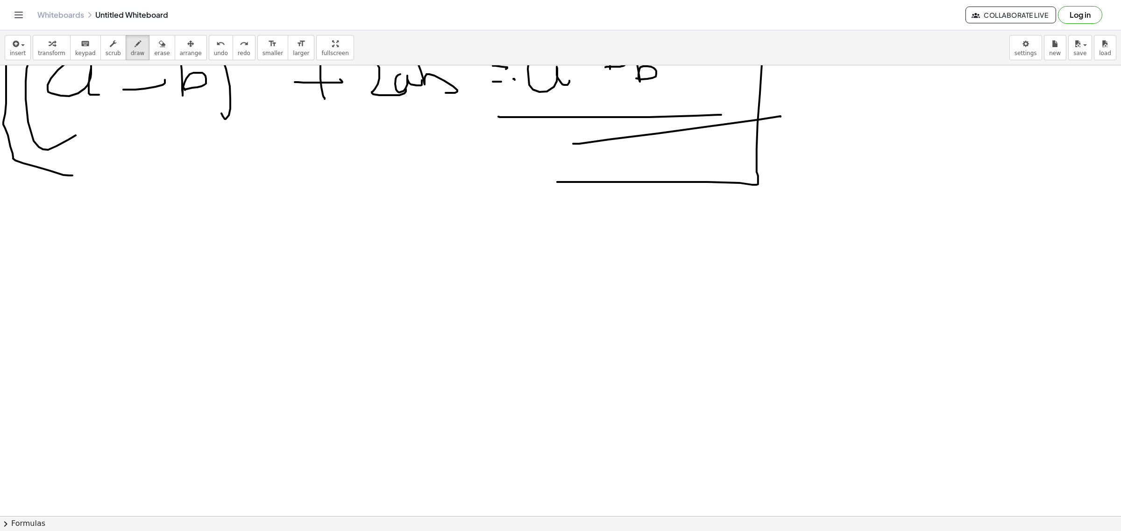
scroll to position [642, 0]
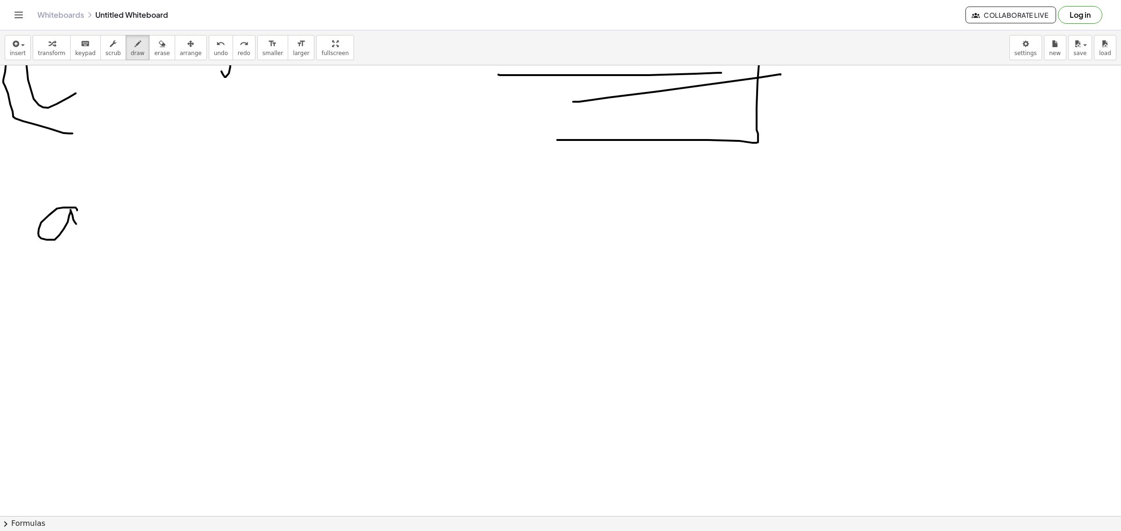
drag, startPoint x: 77, startPoint y: 211, endPoint x: 85, endPoint y: 218, distance: 10.9
click at [83, 222] on div at bounding box center [560, 99] width 1121 height 1353
drag, startPoint x: 86, startPoint y: 184, endPoint x: 124, endPoint y: 200, distance: 40.8
click at [124, 200] on div at bounding box center [560, 99] width 1121 height 1353
drag, startPoint x: 24, startPoint y: 184, endPoint x: 134, endPoint y: 239, distance: 122.8
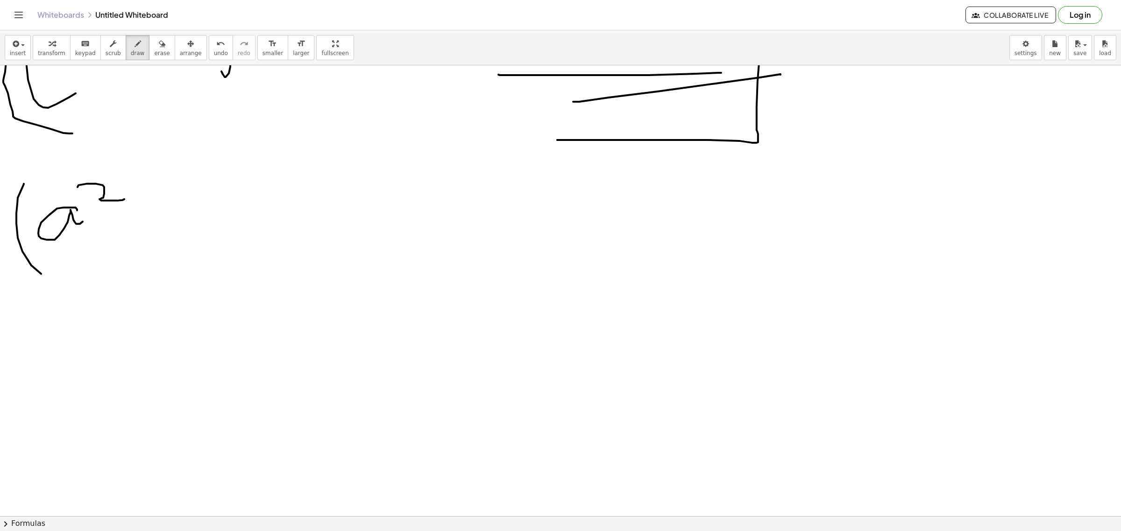
click at [93, 276] on div at bounding box center [560, 99] width 1121 height 1353
drag, startPoint x: 159, startPoint y: 207, endPoint x: 162, endPoint y: 240, distance: 33.7
click at [162, 240] on div at bounding box center [560, 99] width 1121 height 1353
drag, startPoint x: 140, startPoint y: 225, endPoint x: 204, endPoint y: 213, distance: 64.6
click at [199, 223] on div at bounding box center [560, 99] width 1121 height 1353
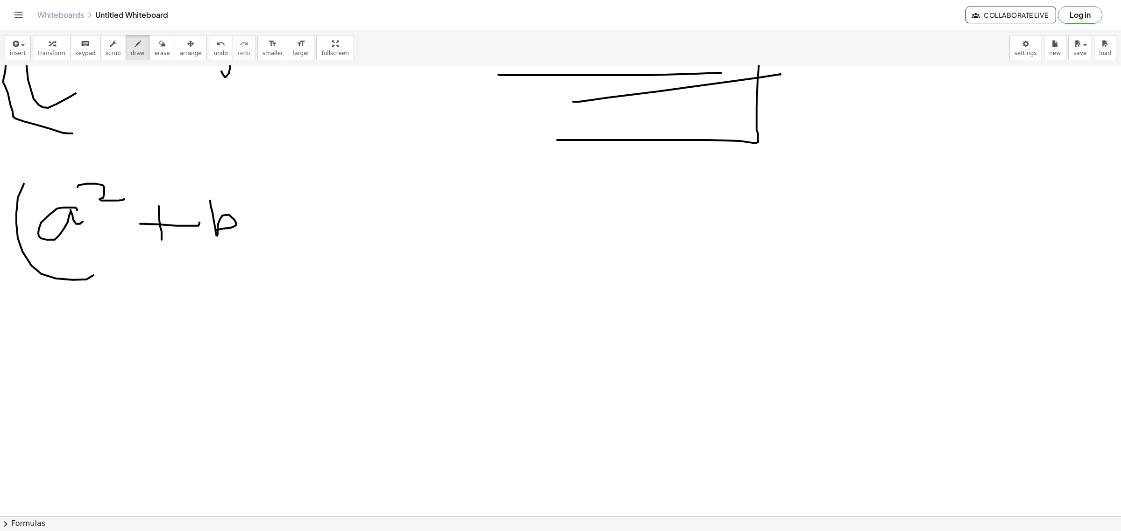
drag, startPoint x: 211, startPoint y: 206, endPoint x: 216, endPoint y: 232, distance: 25.7
click at [215, 231] on div at bounding box center [560, 99] width 1121 height 1353
drag, startPoint x: 136, startPoint y: 207, endPoint x: 130, endPoint y: 229, distance: 22.9
click at [135, 243] on div at bounding box center [560, 99] width 1121 height 1353
drag, startPoint x: 130, startPoint y: 229, endPoint x: 177, endPoint y: 223, distance: 47.0
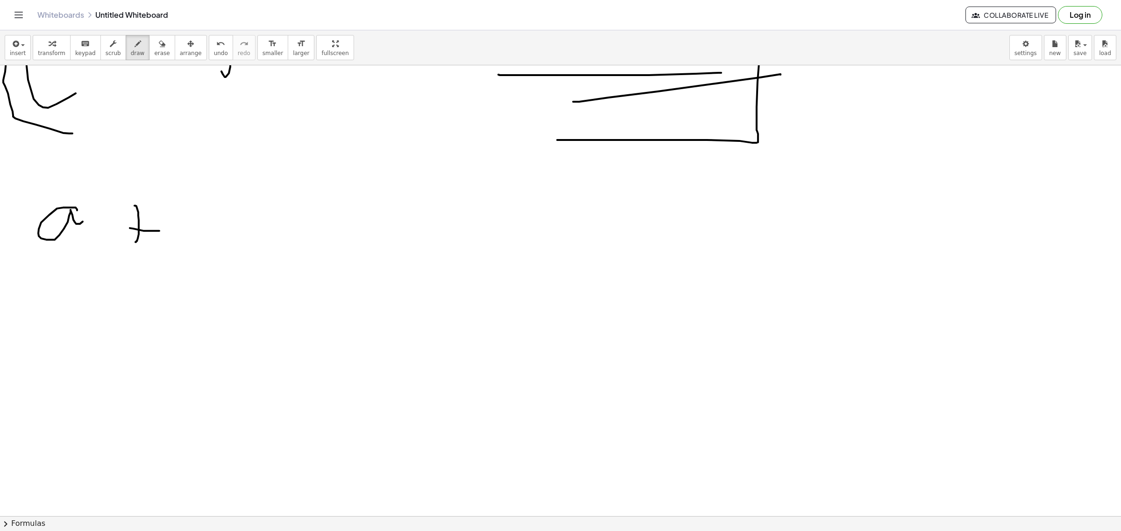
click at [176, 230] on div at bounding box center [560, 99] width 1121 height 1353
drag, startPoint x: 205, startPoint y: 187, endPoint x: 224, endPoint y: 234, distance: 51.2
click at [224, 237] on div at bounding box center [560, 99] width 1121 height 1353
drag, startPoint x: 261, startPoint y: 155, endPoint x: 51, endPoint y: 196, distance: 213.1
click at [242, 273] on div at bounding box center [560, 99] width 1121 height 1353
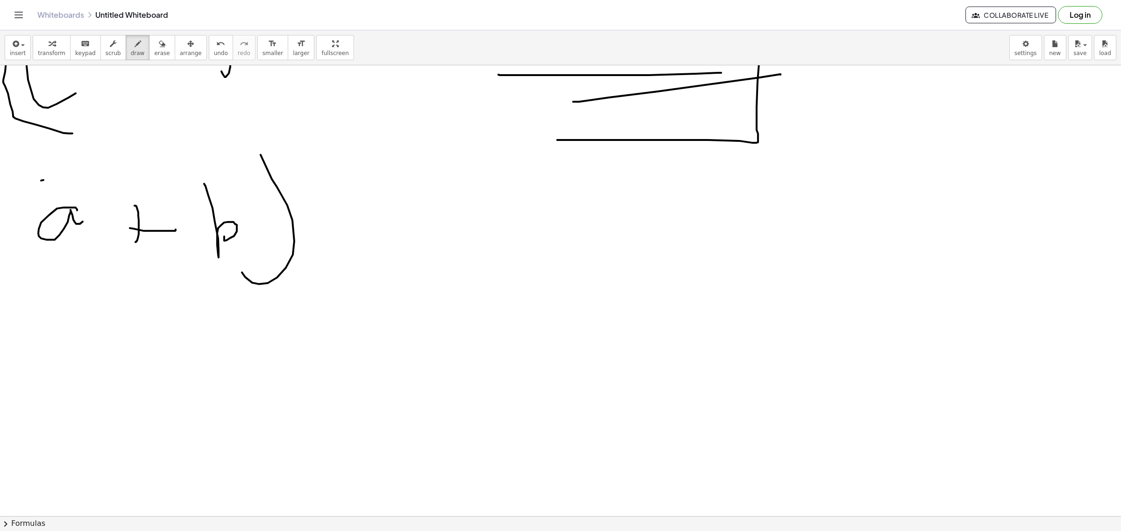
drag, startPoint x: 41, startPoint y: 181, endPoint x: 110, endPoint y: 283, distance: 122.8
click at [75, 312] on div at bounding box center [560, 99] width 1121 height 1353
drag, startPoint x: 313, startPoint y: 171, endPoint x: 384, endPoint y: 225, distance: 89.0
click at [381, 183] on div at bounding box center [560, 99] width 1121 height 1353
drag, startPoint x: 378, startPoint y: 227, endPoint x: 366, endPoint y: 228, distance: 12.6
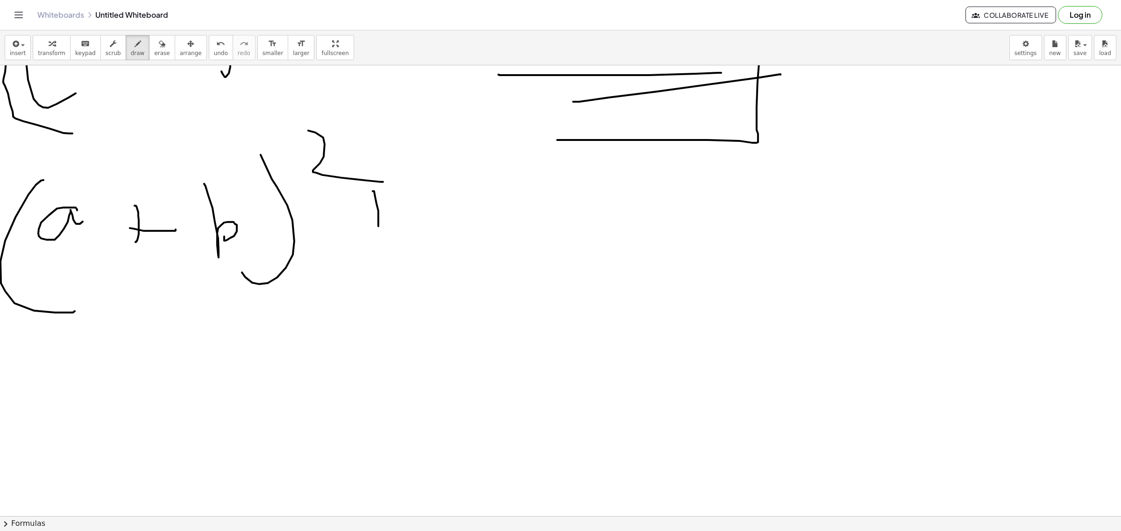
click at [378, 239] on div at bounding box center [560, 99] width 1121 height 1353
drag, startPoint x: 392, startPoint y: 220, endPoint x: 459, endPoint y: 221, distance: 66.8
click at [409, 220] on div at bounding box center [560, 99] width 1121 height 1353
drag, startPoint x: 482, startPoint y: 209, endPoint x: 587, endPoint y: 222, distance: 106.4
click at [585, 254] on div at bounding box center [560, 99] width 1121 height 1353
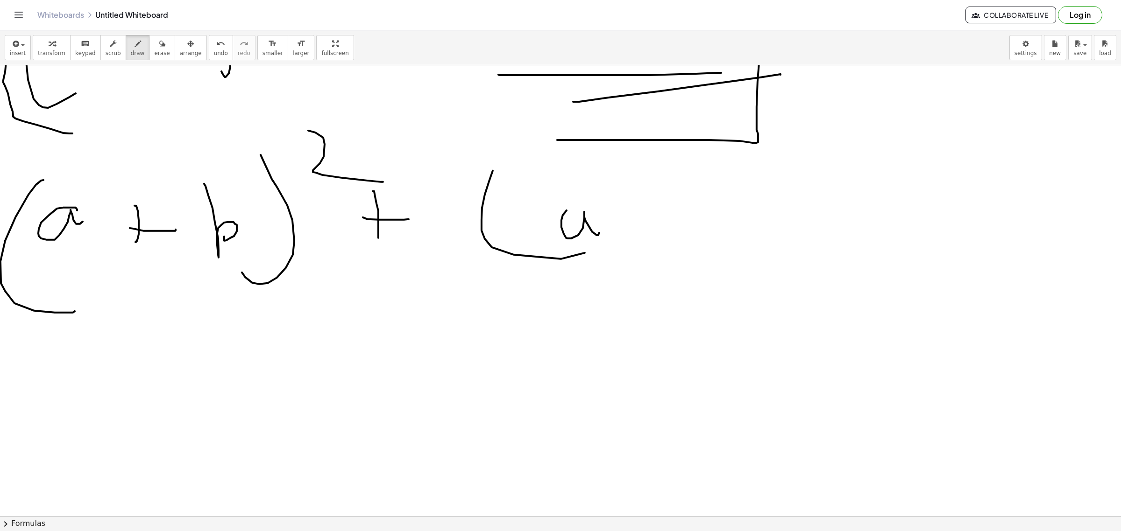
drag, startPoint x: 561, startPoint y: 228, endPoint x: 606, endPoint y: 225, distance: 44.4
click at [599, 233] on div at bounding box center [560, 99] width 1121 height 1353
drag, startPoint x: 606, startPoint y: 222, endPoint x: 691, endPoint y: 216, distance: 85.7
click at [694, 219] on div at bounding box center [560, 99] width 1121 height 1353
drag, startPoint x: 731, startPoint y: 229, endPoint x: 756, endPoint y: 227, distance: 24.8
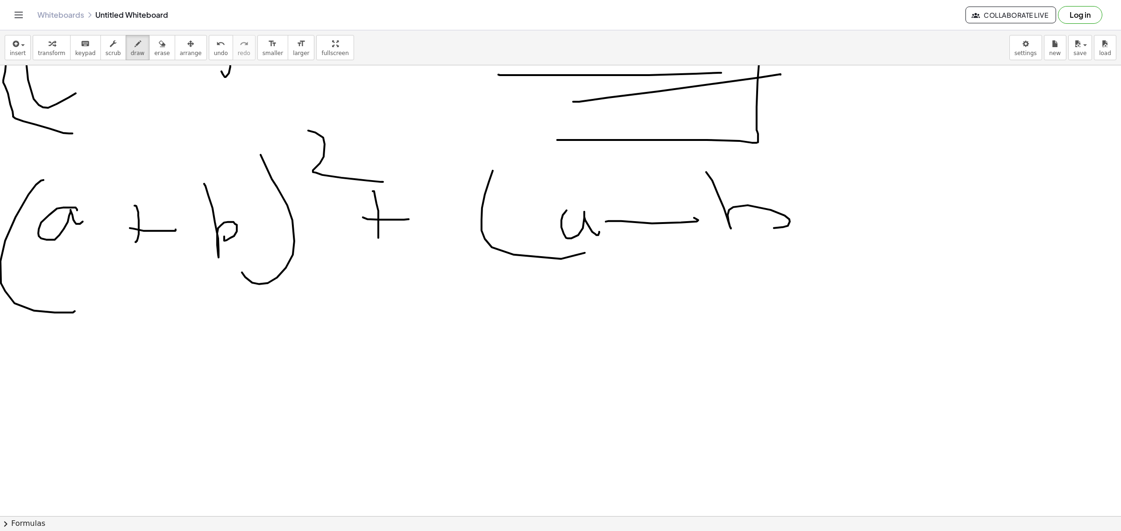
click at [756, 227] on div at bounding box center [560, 99] width 1121 height 1353
drag, startPoint x: 804, startPoint y: 144, endPoint x: 830, endPoint y: 227, distance: 87.6
click at [831, 232] on div at bounding box center [560, 99] width 1121 height 1353
drag, startPoint x: 844, startPoint y: 160, endPoint x: 869, endPoint y: 166, distance: 25.5
click at [879, 162] on div at bounding box center [560, 99] width 1121 height 1353
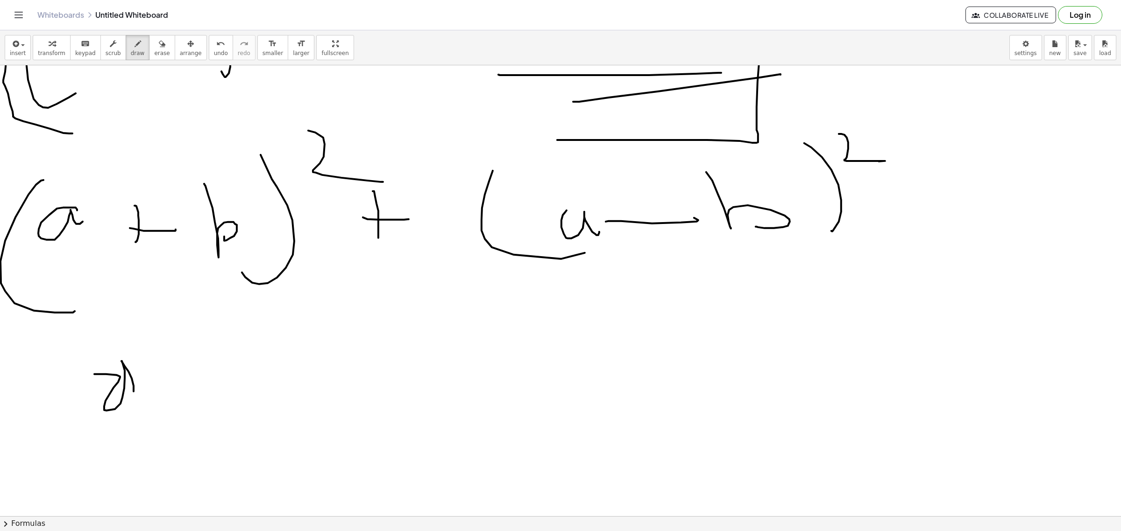
drag, startPoint x: 97, startPoint y: 375, endPoint x: 160, endPoint y: 422, distance: 78.1
click at [131, 414] on div at bounding box center [560, 99] width 1121 height 1353
drag, startPoint x: 178, startPoint y: 368, endPoint x: 332, endPoint y: 409, distance: 159.5
click at [268, 423] on div at bounding box center [560, 99] width 1121 height 1353
drag, startPoint x: 286, startPoint y: 374, endPoint x: 325, endPoint y: 404, distance: 48.6
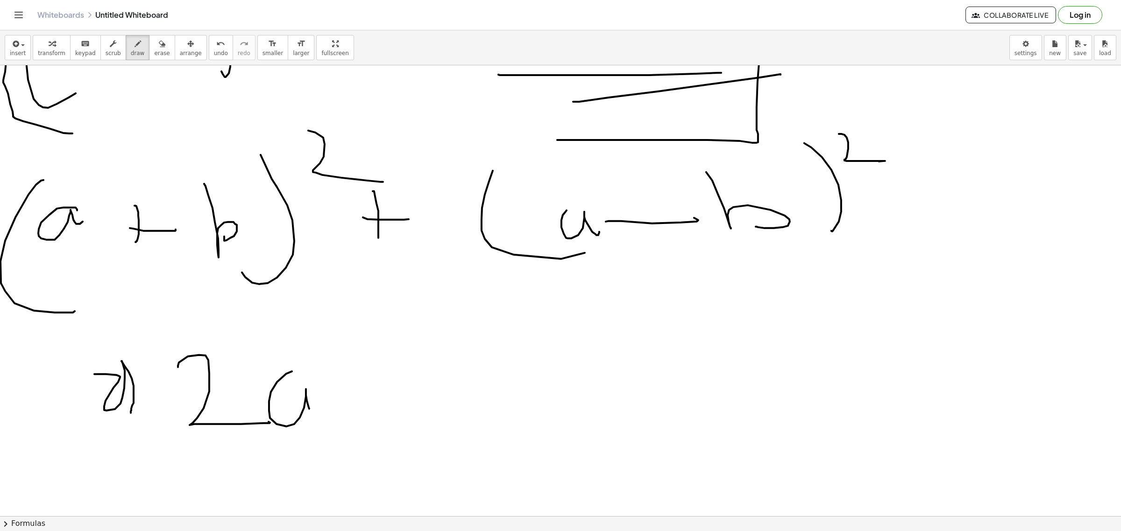
click at [320, 410] on div at bounding box center [560, 99] width 1121 height 1353
drag, startPoint x: 328, startPoint y: 354, endPoint x: 388, endPoint y: 380, distance: 65.9
click at [350, 367] on div at bounding box center [560, 99] width 1121 height 1353
drag, startPoint x: 419, startPoint y: 370, endPoint x: 416, endPoint y: 402, distance: 31.9
click at [418, 405] on div at bounding box center [560, 99] width 1121 height 1353
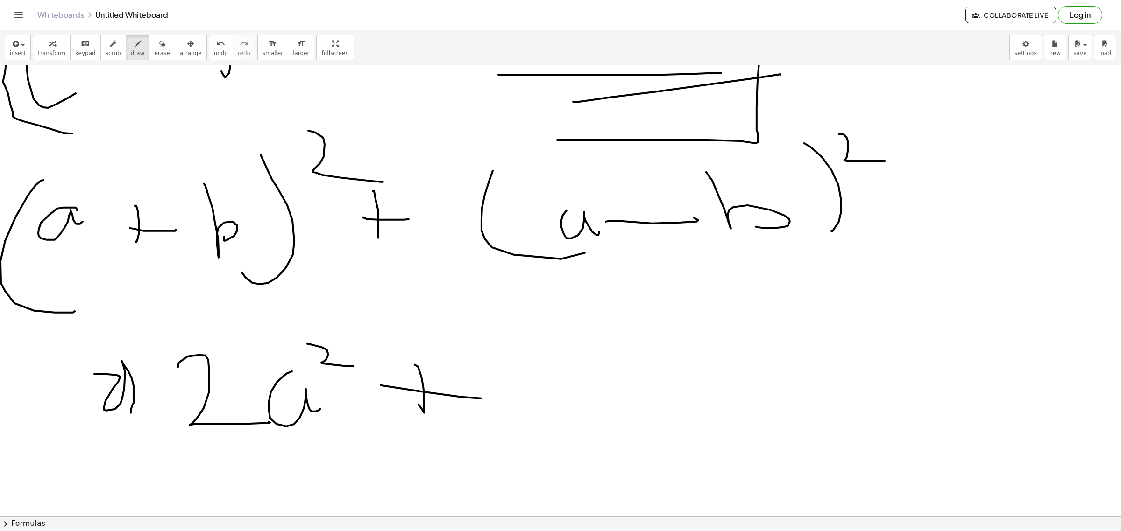
drag, startPoint x: 420, startPoint y: 392, endPoint x: 489, endPoint y: 398, distance: 69.4
click at [489, 399] on div at bounding box center [560, 99] width 1121 height 1353
drag, startPoint x: 494, startPoint y: 379, endPoint x: 614, endPoint y: 360, distance: 122.4
click at [623, 398] on div at bounding box center [560, 99] width 1121 height 1353
click at [623, 409] on div at bounding box center [560, 99] width 1121 height 1353
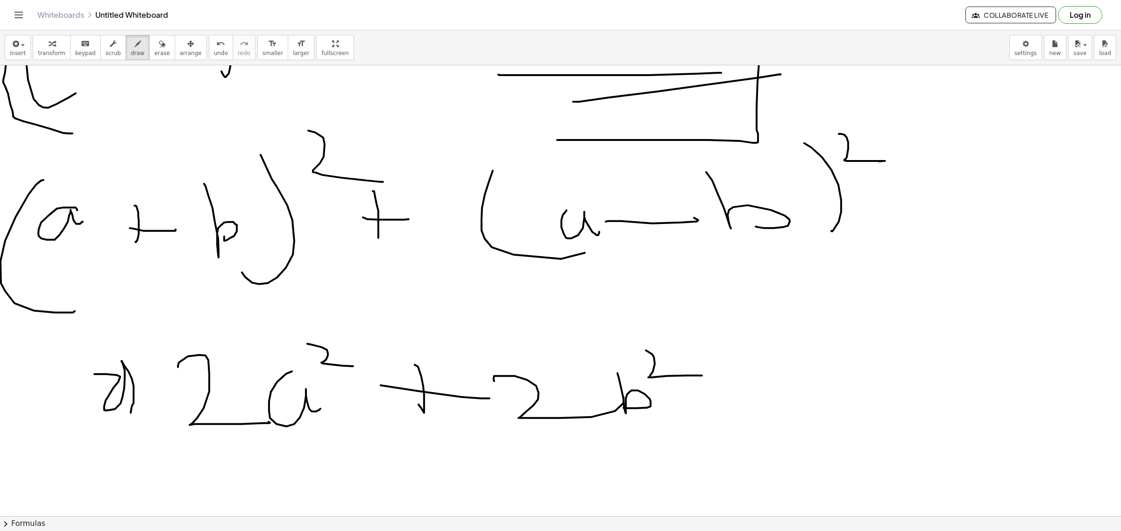
drag, startPoint x: 649, startPoint y: 378, endPoint x: 491, endPoint y: 502, distance: 200.9
click at [690, 379] on div at bounding box center [560, 99] width 1121 height 1353
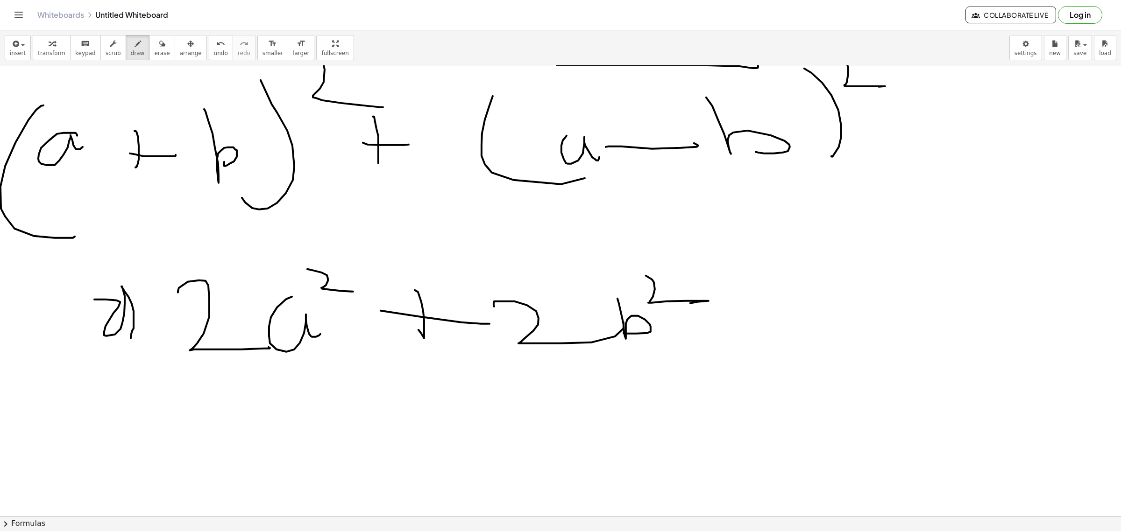
scroll to position [876, 0]
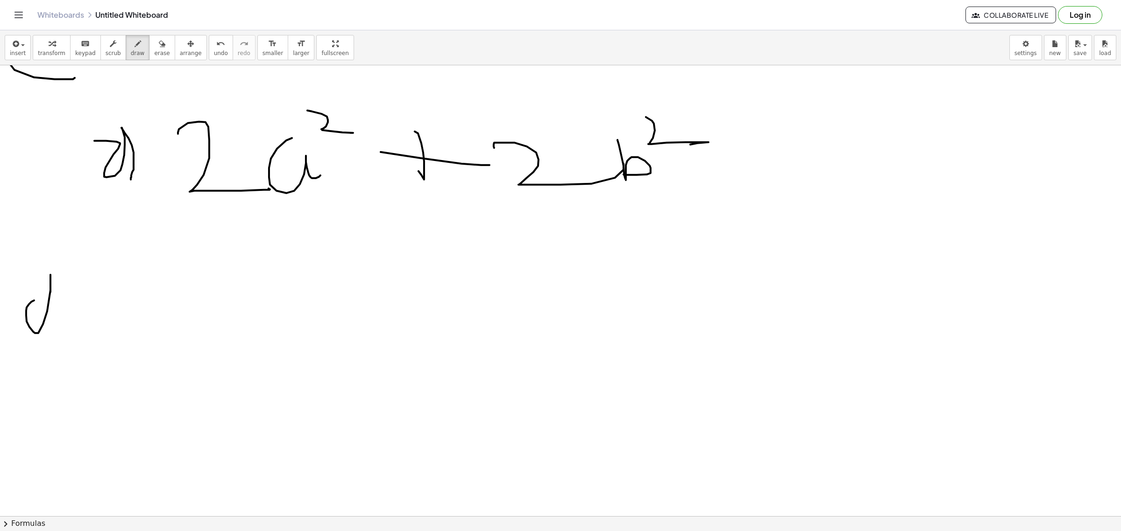
drag, startPoint x: 31, startPoint y: 303, endPoint x: 79, endPoint y: 307, distance: 48.3
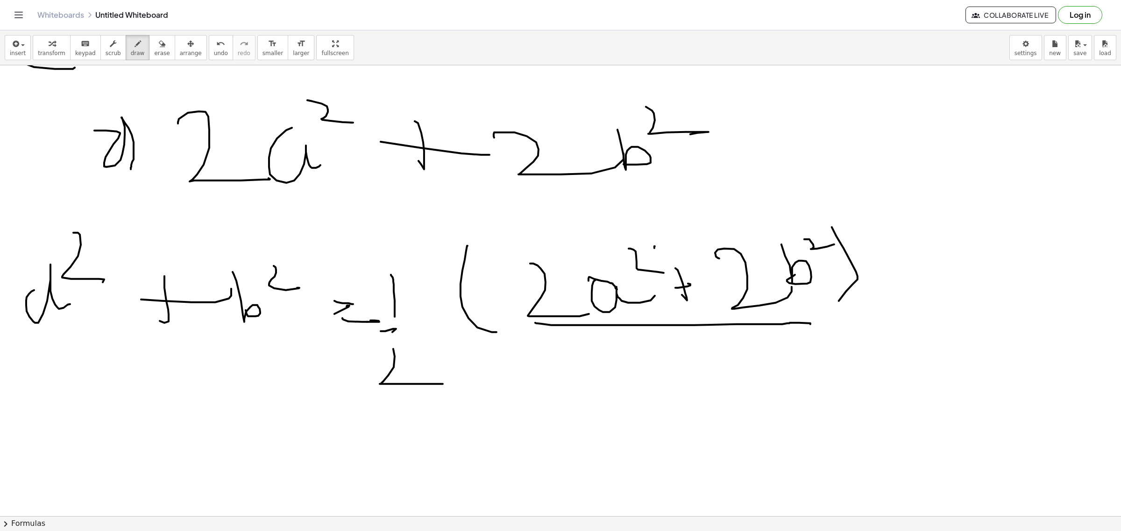
scroll to position [902, 0]
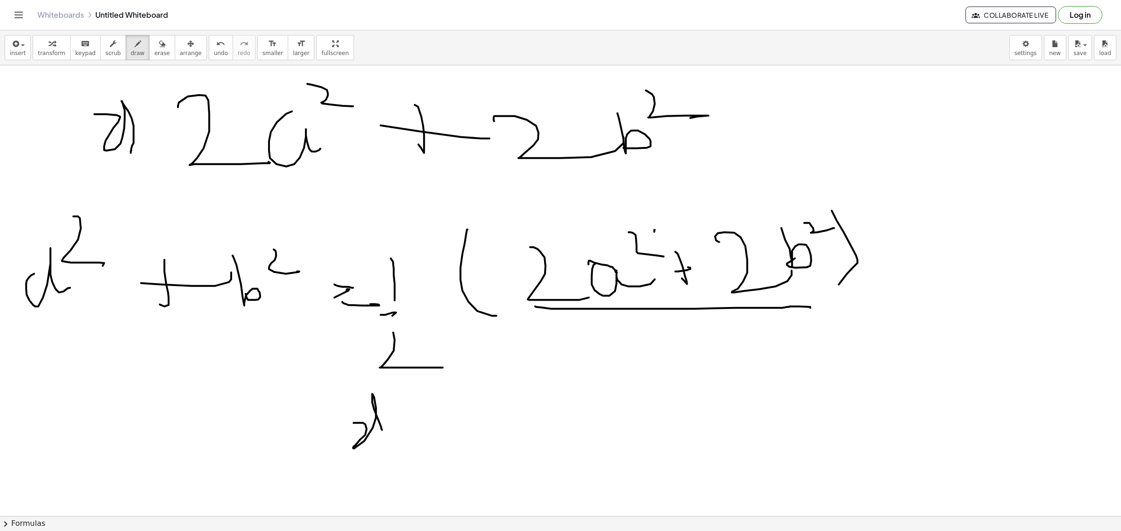
click at [402, 425] on div at bounding box center [560, 65] width 1121 height 1804
click at [530, 425] on div at bounding box center [560, 65] width 1121 height 1804
click at [629, 425] on div at bounding box center [560, 65] width 1121 height 1804
click at [676, 409] on div at bounding box center [560, 65] width 1121 height 1804
click at [727, 387] on div at bounding box center [560, 65] width 1121 height 1804
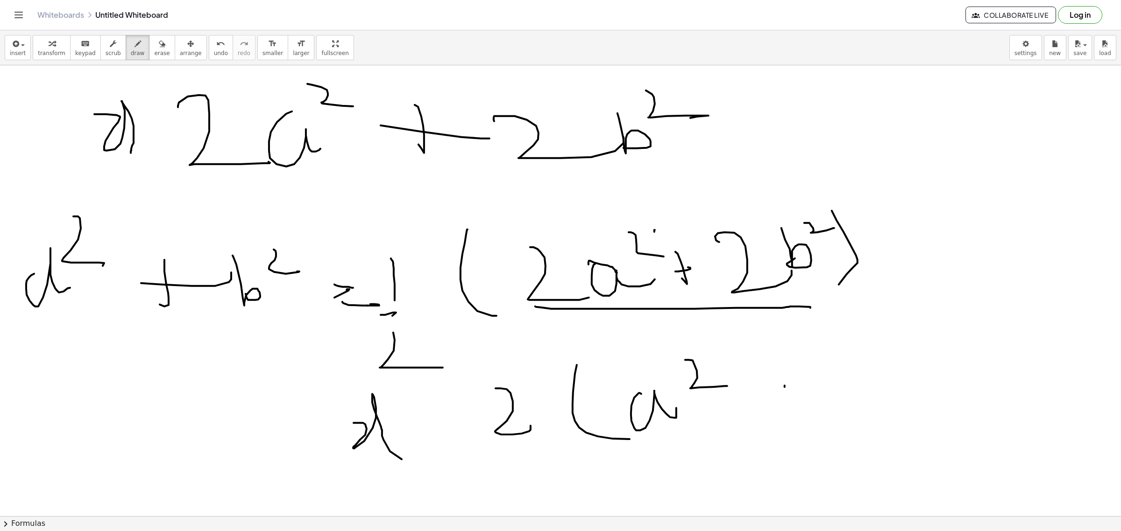
click at [782, 412] on div at bounding box center [560, 65] width 1121 height 1804
click at [819, 393] on div at bounding box center [560, 65] width 1121 height 1804
click at [826, 414] on div at bounding box center [560, 65] width 1121 height 1804
click at [886, 378] on div at bounding box center [560, 65] width 1121 height 1804
click at [852, 425] on div at bounding box center [560, 65] width 1121 height 1804
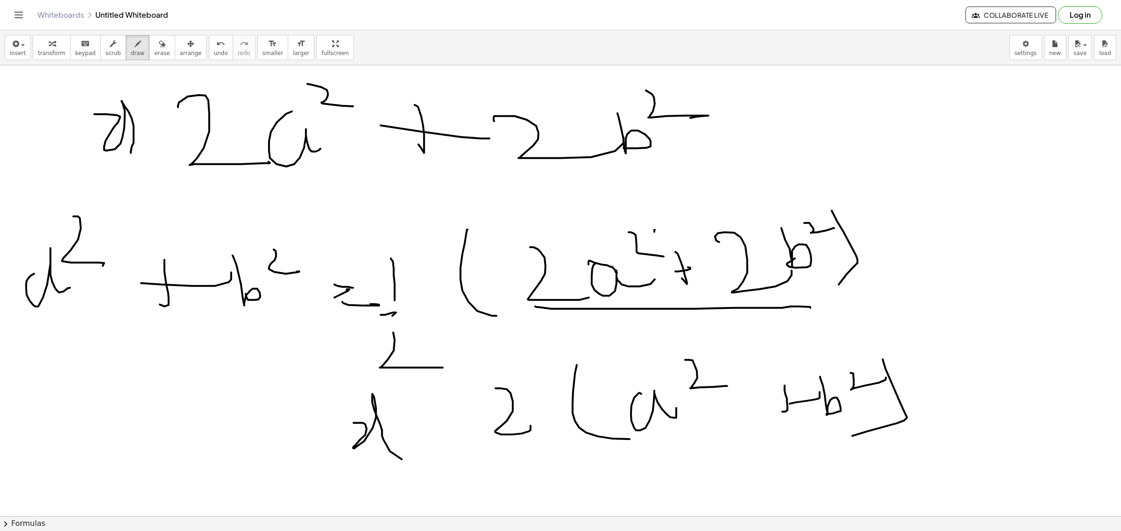
click at [896, 425] on div at bounding box center [560, 65] width 1121 height 1804
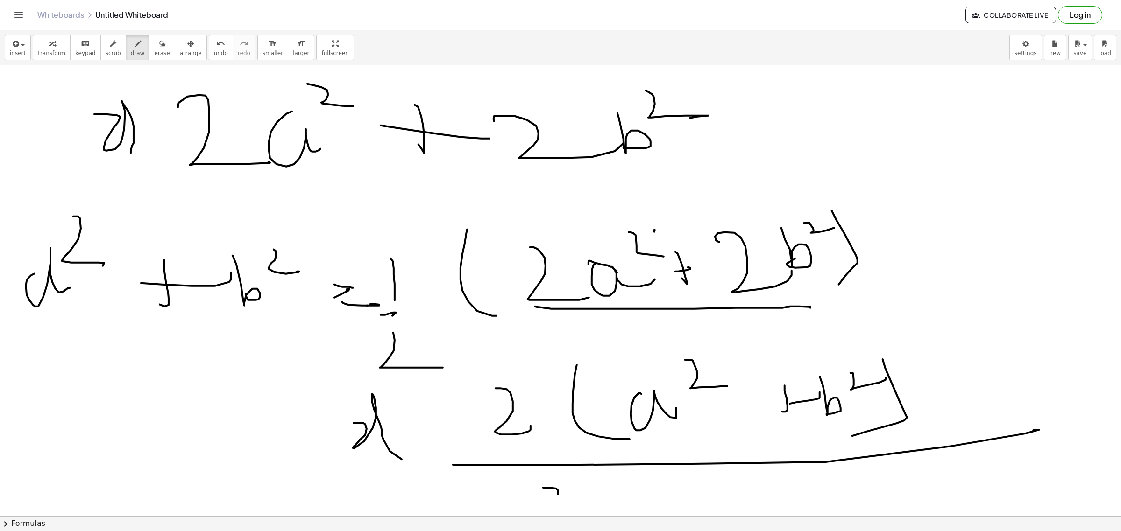
click at [580, 425] on div at bounding box center [560, 65] width 1121 height 1804
click at [510, 425] on div at bounding box center [560, 65] width 1121 height 1804
click at [451, 425] on div at bounding box center [560, 65] width 1121 height 1804
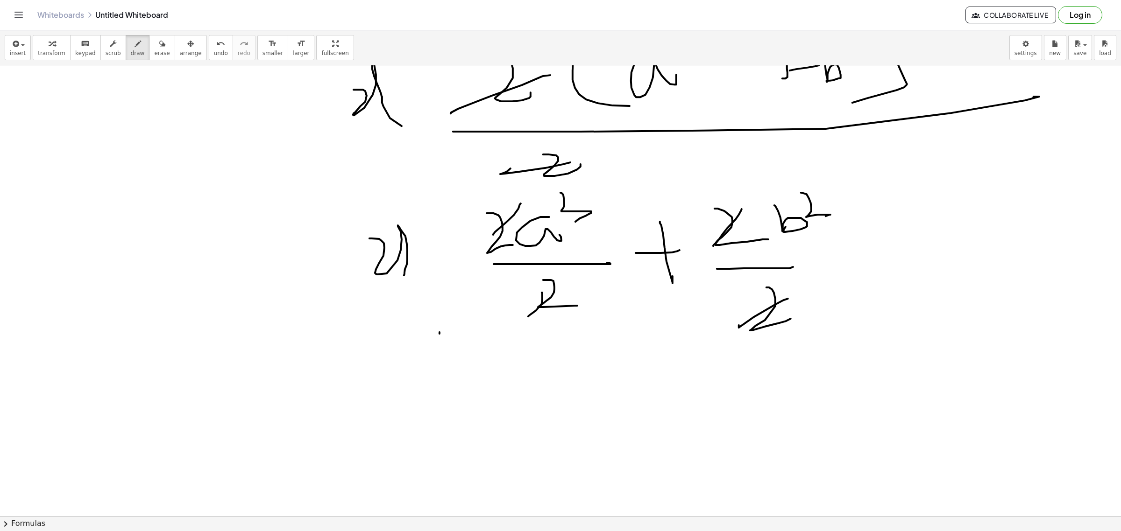
scroll to position [1252, 0]
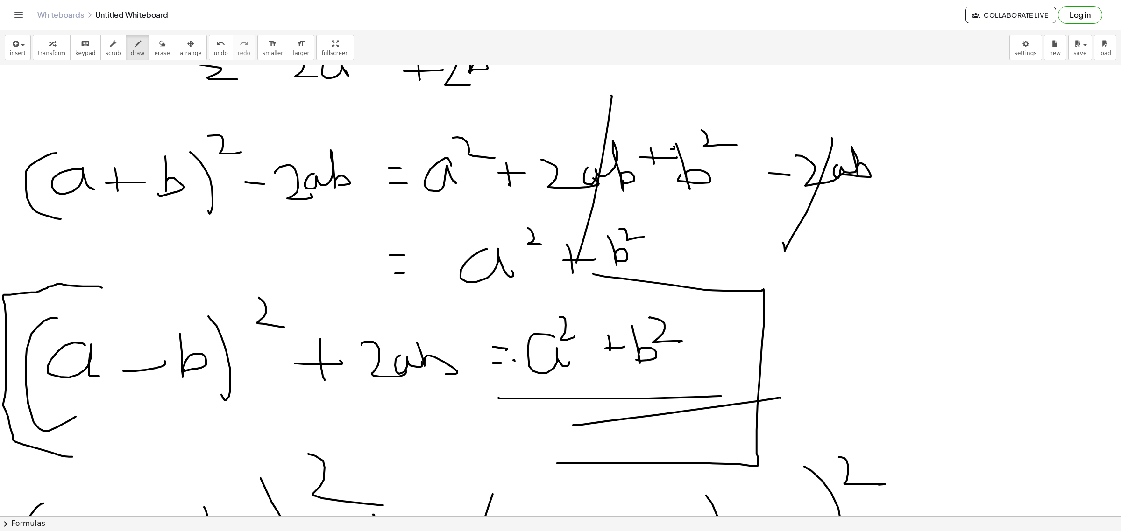
scroll to position [0, 0]
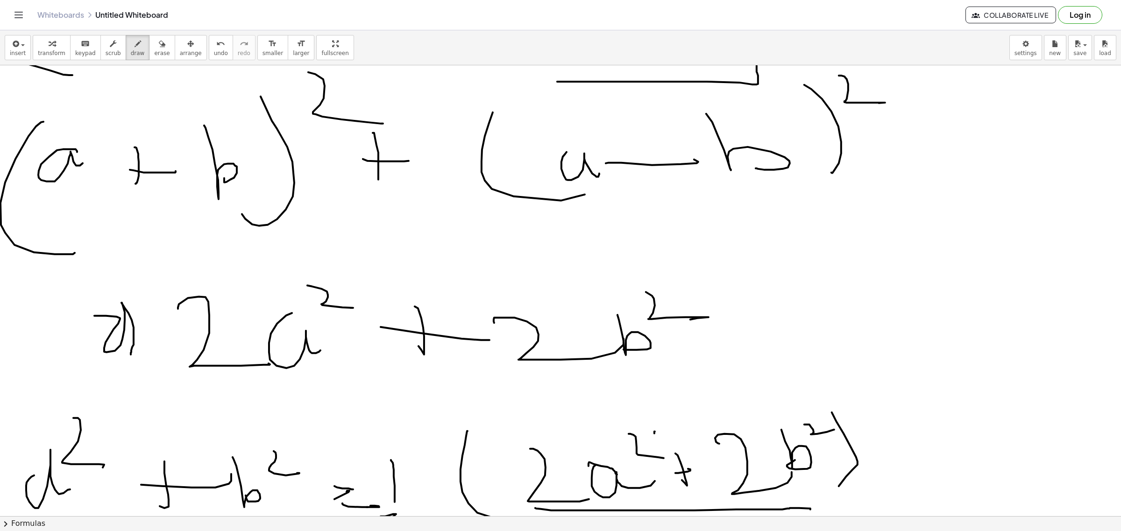
click at [896, 257] on div at bounding box center [560, 492] width 1121 height 2255
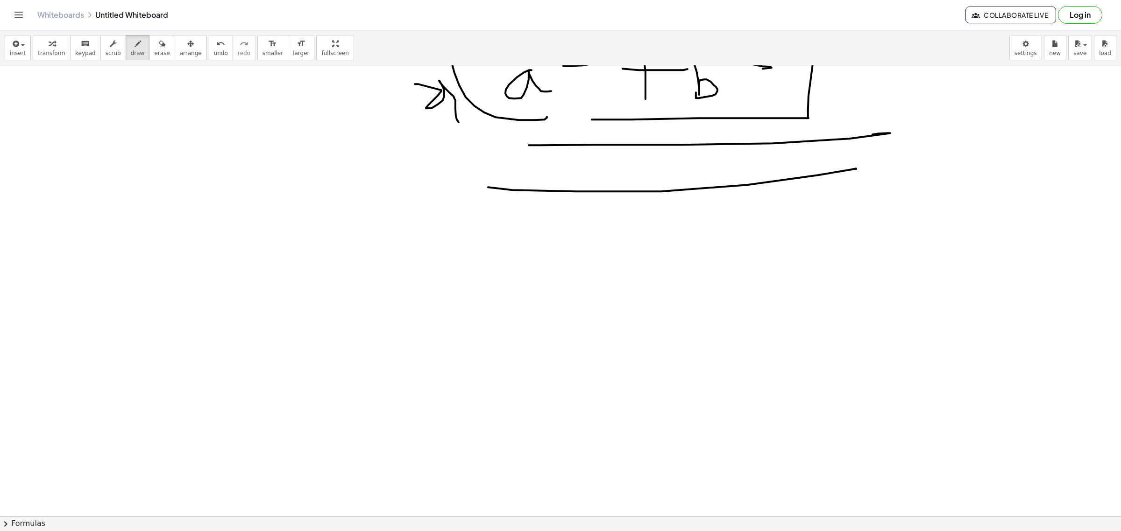
scroll to position [1751, 0]
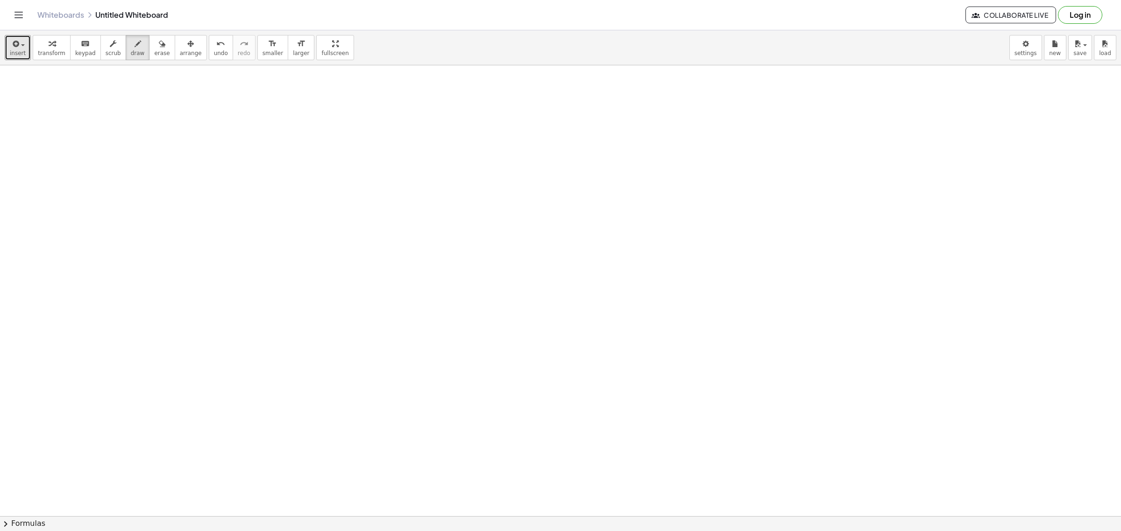
click at [24, 51] on button "insert" at bounding box center [18, 47] width 26 height 25
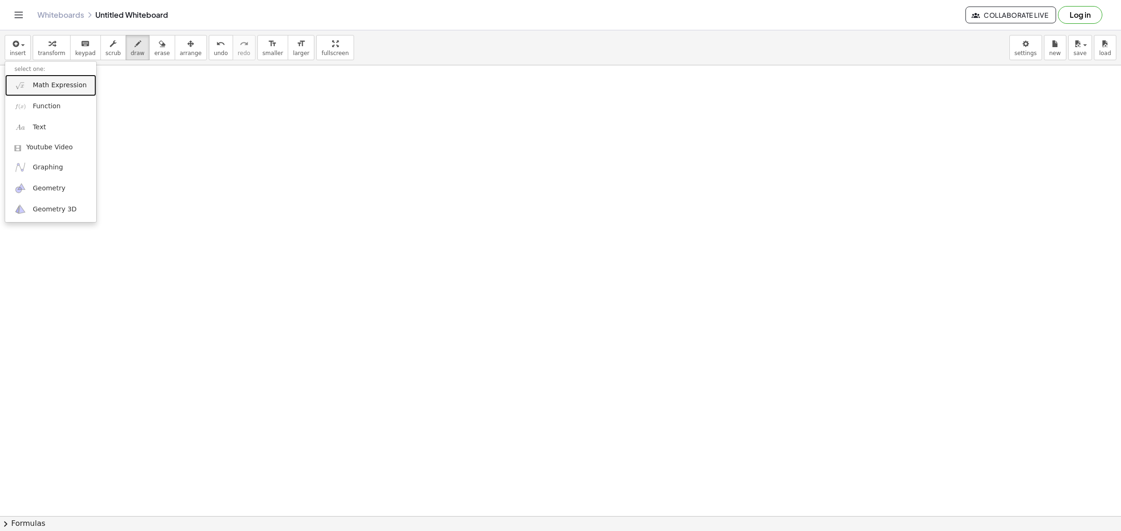
click at [67, 81] on span "Math Expression" at bounding box center [60, 85] width 54 height 9
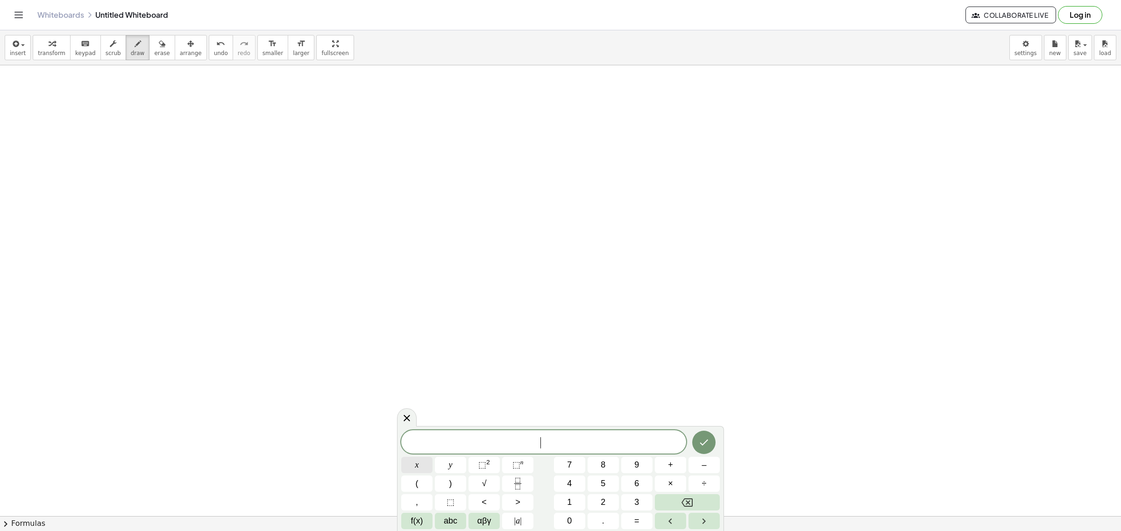
click at [423, 425] on button "x" at bounding box center [416, 465] width 31 height 16
click at [484, 425] on span "⬚" at bounding box center [482, 464] width 8 height 9
click at [669, 425] on span "+" at bounding box center [670, 465] width 5 height 13
click at [451, 425] on span "y" at bounding box center [451, 465] width 4 height 13
click at [487, 425] on sup "2" at bounding box center [488, 462] width 4 height 7
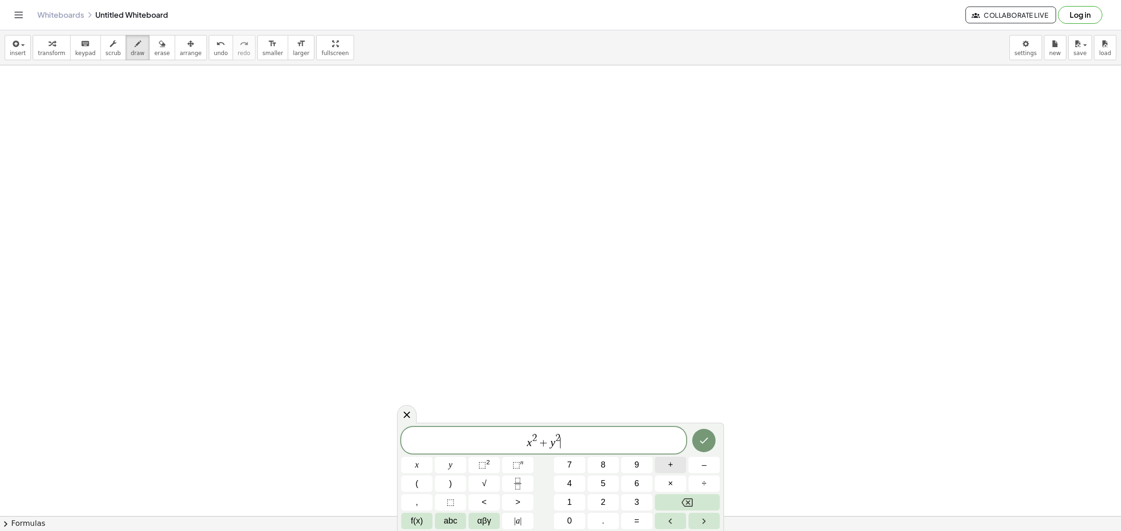
click at [668, 425] on span "+" at bounding box center [670, 465] width 5 height 13
click at [422, 425] on button "x" at bounding box center [416, 465] width 31 height 16
click at [686, 425] on icon "Backspace" at bounding box center [686, 502] width 11 height 11
click at [452, 425] on span "abc" at bounding box center [451, 521] width 14 height 13
click at [442, 425] on span "z" at bounding box center [440, 521] width 4 height 13
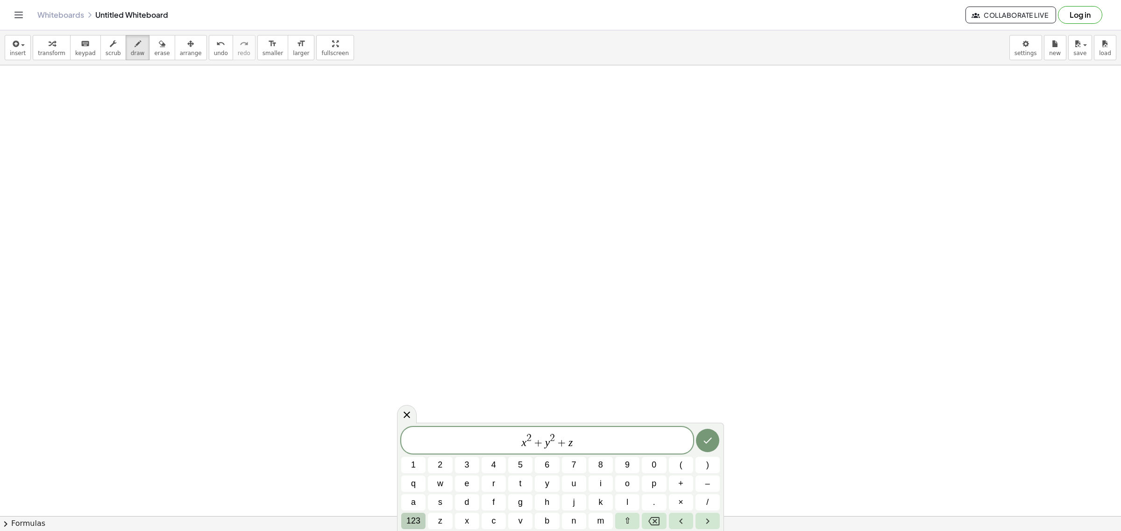
click at [413, 425] on span "123" at bounding box center [413, 521] width 14 height 13
click at [481, 425] on span "⬚" at bounding box center [482, 464] width 8 height 9
click at [703, 425] on icon "Done" at bounding box center [703, 440] width 11 height 11
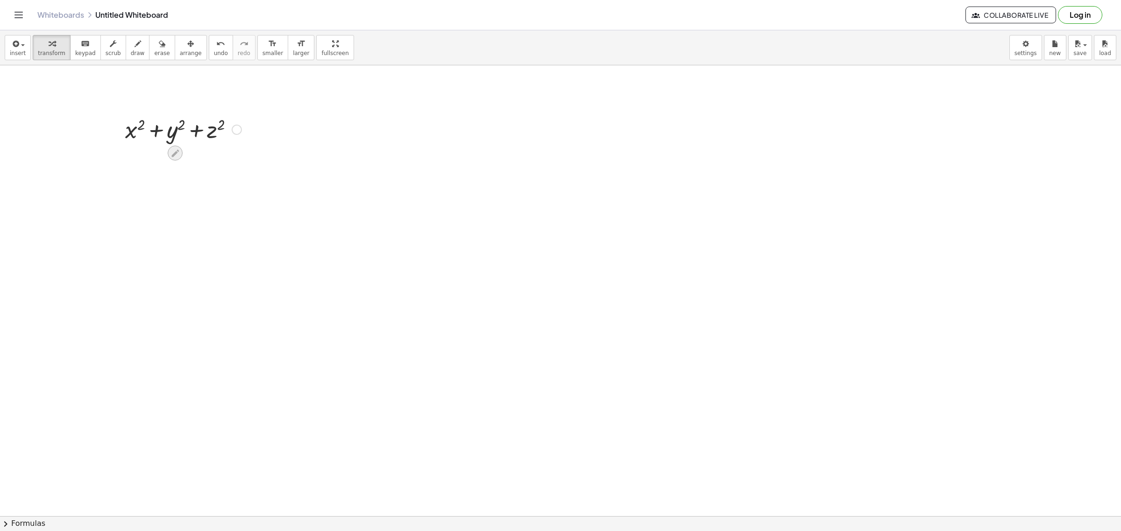
click at [176, 156] on icon at bounding box center [175, 153] width 10 height 10
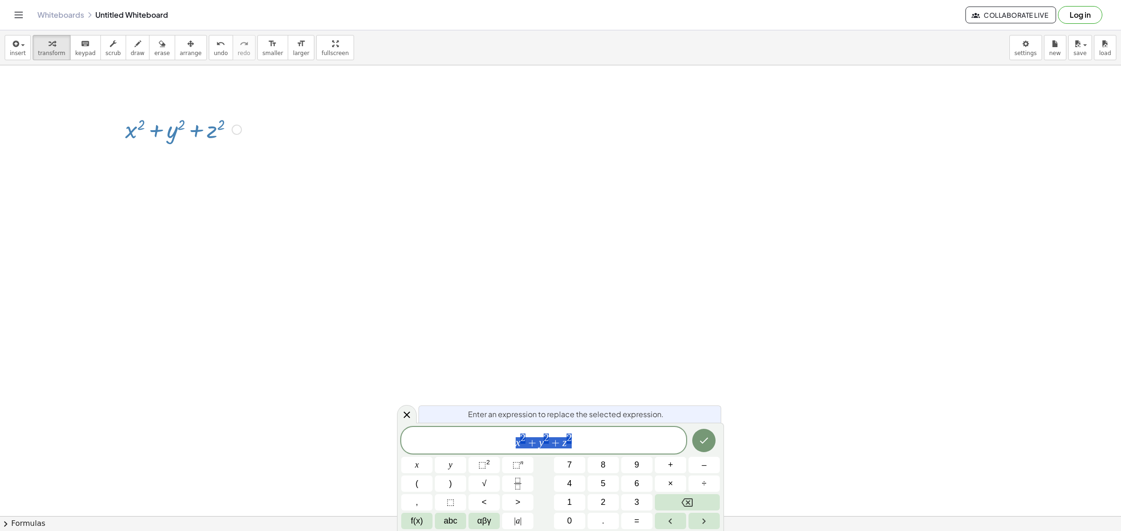
drag, startPoint x: 408, startPoint y: 414, endPoint x: 405, endPoint y: 332, distance: 82.2
click at [407, 413] on icon at bounding box center [406, 415] width 11 height 11
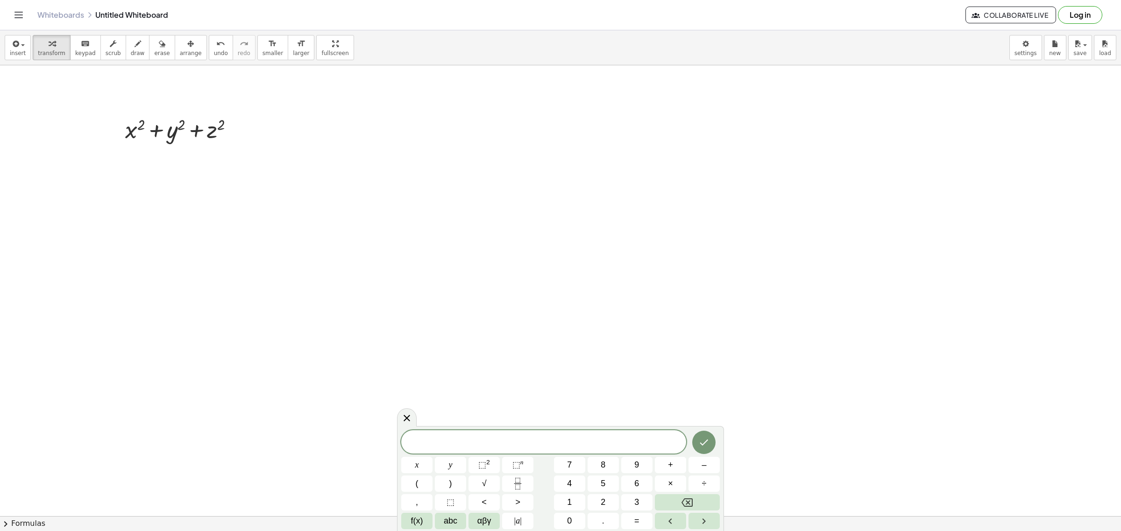
drag, startPoint x: 316, startPoint y: 131, endPoint x: 352, endPoint y: 136, distance: 36.3
click at [701, 425] on icon "Done" at bounding box center [703, 442] width 11 height 11
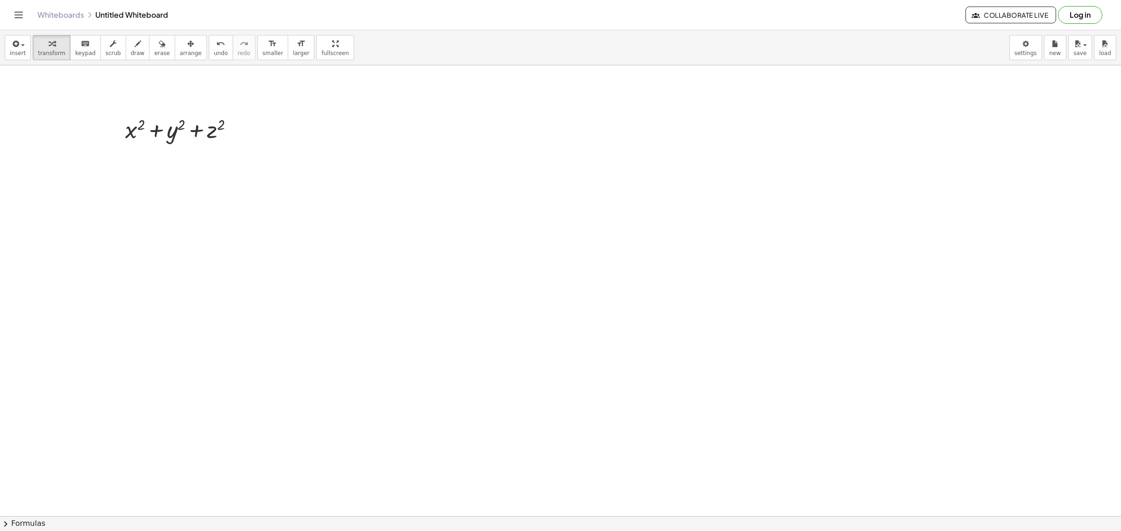
drag, startPoint x: 267, startPoint y: 132, endPoint x: 286, endPoint y: 135, distance: 19.0
drag, startPoint x: 265, startPoint y: 124, endPoint x: 256, endPoint y: 139, distance: 17.6
click at [131, 51] on span "draw" at bounding box center [138, 53] width 14 height 7
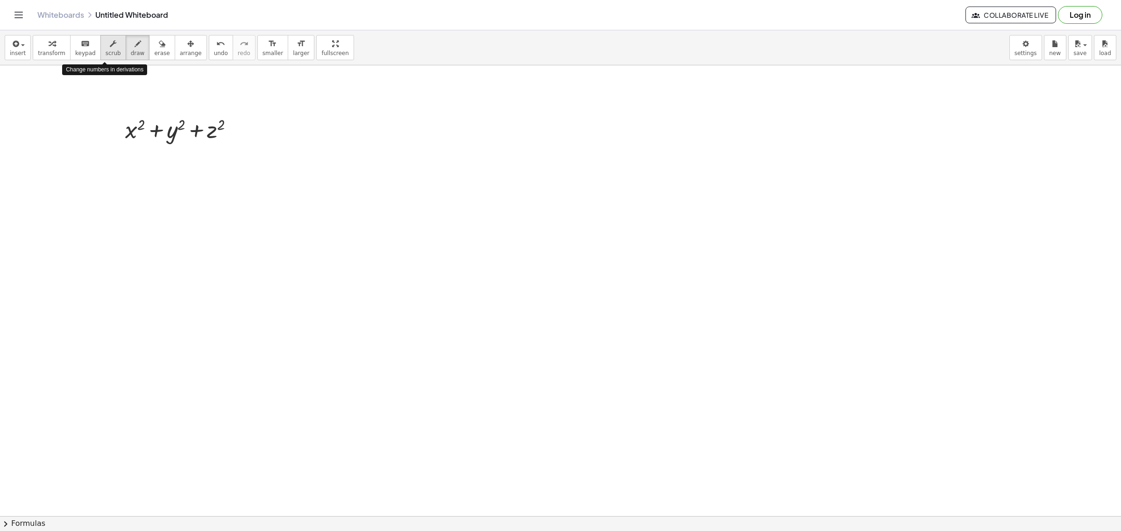
click at [110, 48] on icon "button" at bounding box center [113, 43] width 7 height 11
click at [131, 50] on span "draw" at bounding box center [138, 53] width 14 height 7
drag, startPoint x: 239, startPoint y: 128, endPoint x: 261, endPoint y: 130, distance: 22.5
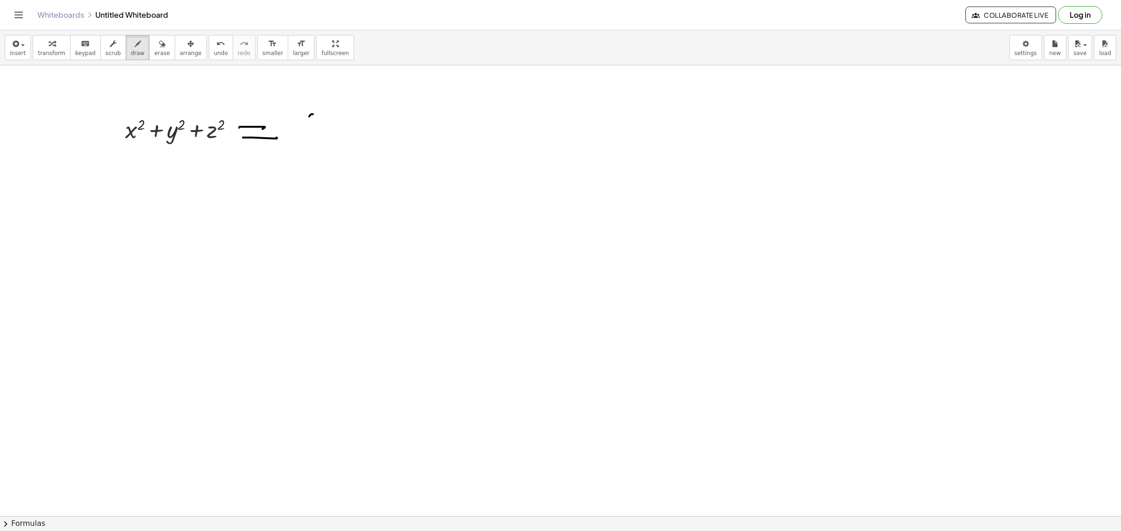
drag, startPoint x: 309, startPoint y: 117, endPoint x: 341, endPoint y: 155, distance: 50.0
drag, startPoint x: 339, startPoint y: 141, endPoint x: 402, endPoint y: 124, distance: 65.2
drag, startPoint x: 402, startPoint y: 118, endPoint x: 403, endPoint y: 138, distance: 19.6
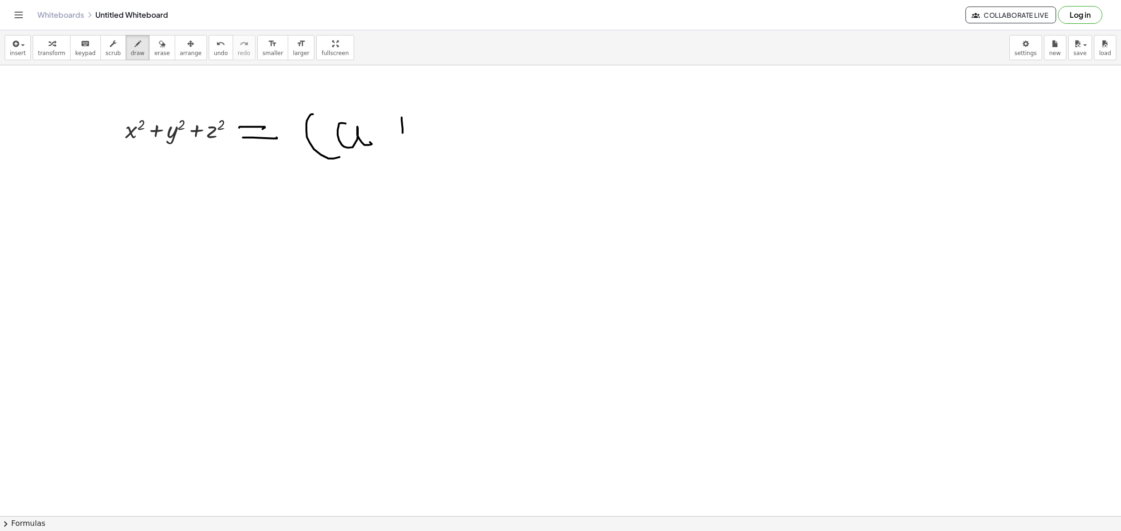
drag, startPoint x: 389, startPoint y: 127, endPoint x: 428, endPoint y: 125, distance: 39.3
drag, startPoint x: 432, startPoint y: 118, endPoint x: 465, endPoint y: 133, distance: 36.1
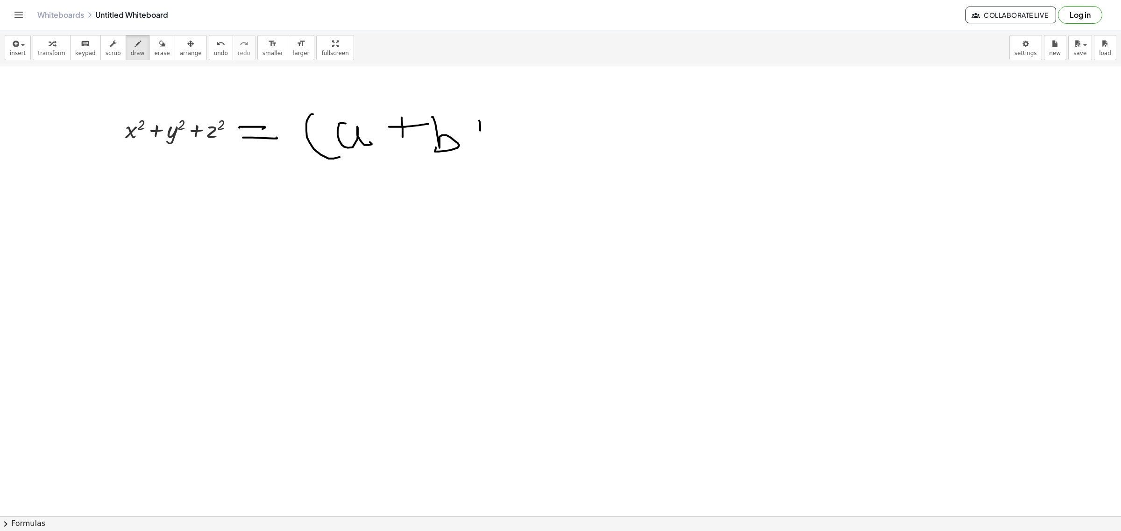
drag, startPoint x: 479, startPoint y: 121, endPoint x: 480, endPoint y: 135, distance: 14.0
drag, startPoint x: 498, startPoint y: 127, endPoint x: 504, endPoint y: 127, distance: 6.1
drag, startPoint x: 521, startPoint y: 120, endPoint x: 539, endPoint y: 126, distance: 19.5
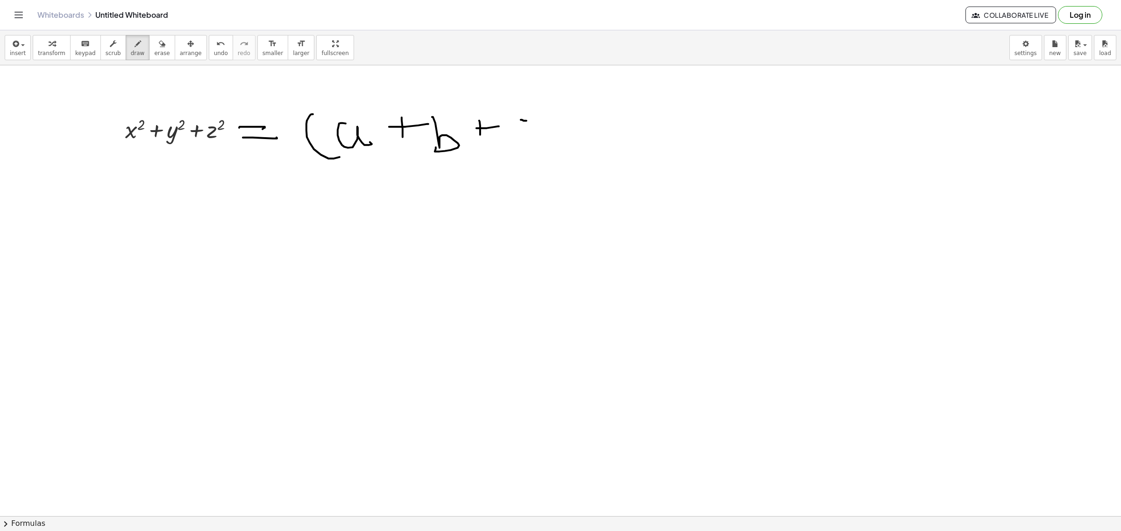
drag, startPoint x: 539, startPoint y: 102, endPoint x: 558, endPoint y: 126, distance: 30.9
drag, startPoint x: 560, startPoint y: 92, endPoint x: 580, endPoint y: 106, distance: 24.8
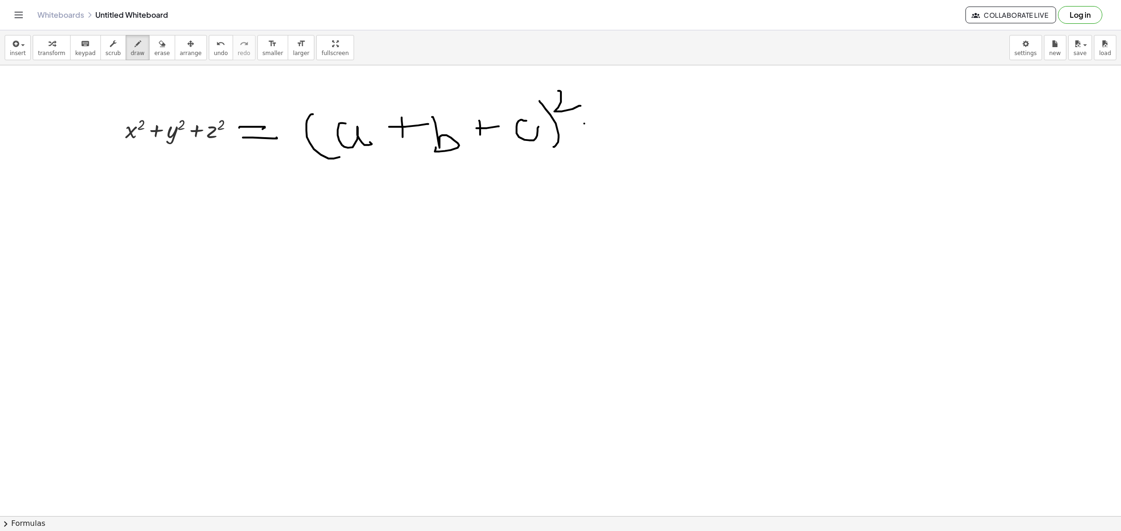
drag, startPoint x: 584, startPoint y: 124, endPoint x: 595, endPoint y: 125, distance: 11.2
drag, startPoint x: 609, startPoint y: 84, endPoint x: 643, endPoint y: 163, distance: 86.2
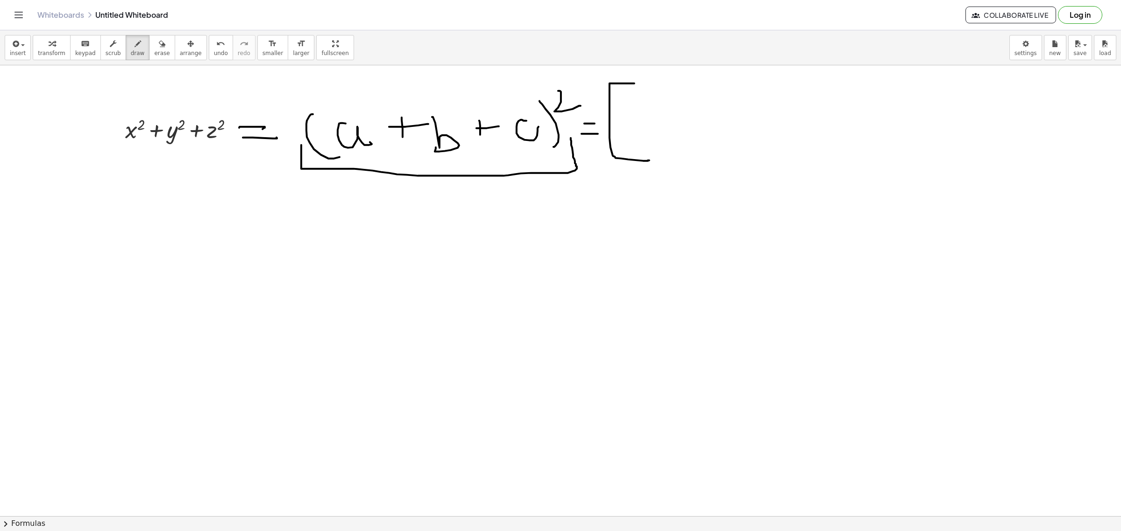
drag, startPoint x: 301, startPoint y: 146, endPoint x: 571, endPoint y: 137, distance: 269.6
drag, startPoint x: 249, startPoint y: 211, endPoint x: 268, endPoint y: 211, distance: 19.6
drag, startPoint x: 246, startPoint y: 219, endPoint x: 270, endPoint y: 222, distance: 24.4
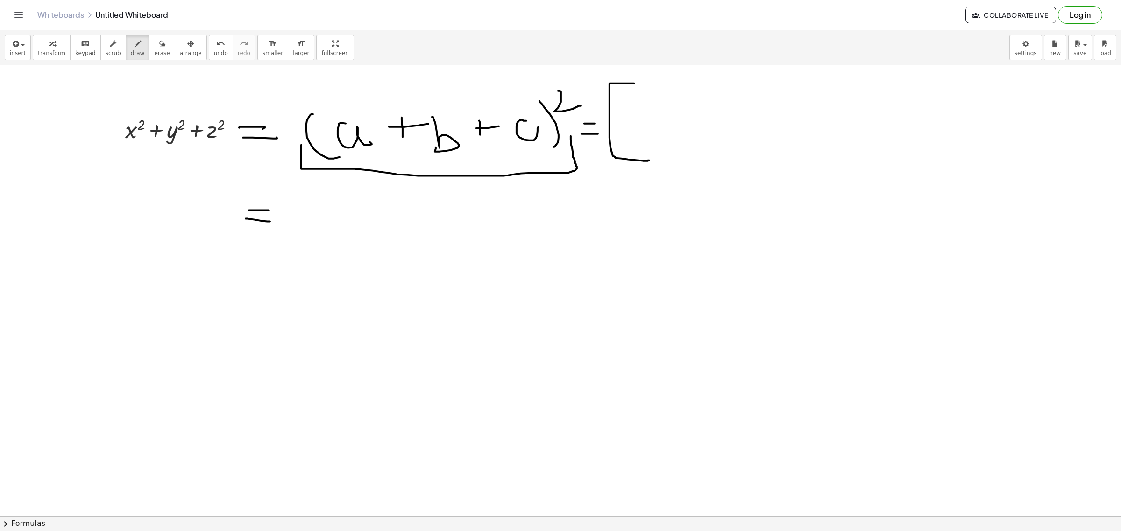
drag, startPoint x: 28, startPoint y: 205, endPoint x: 31, endPoint y: 232, distance: 26.8
drag, startPoint x: 48, startPoint y: 213, endPoint x: 78, endPoint y: 190, distance: 38.7
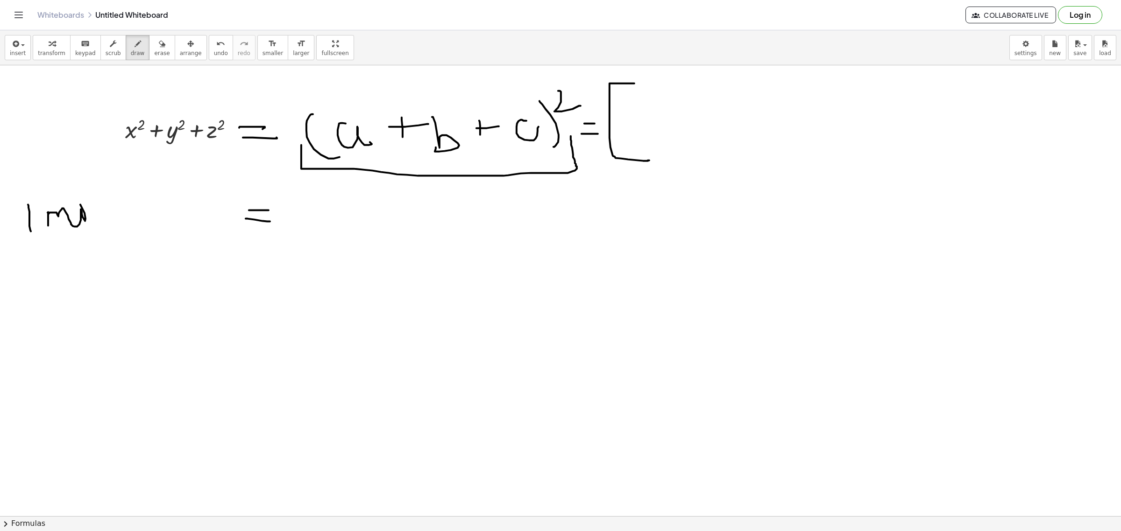
drag, startPoint x: 92, startPoint y: 210, endPoint x: 106, endPoint y: 216, distance: 14.2
drag, startPoint x: 73, startPoint y: 233, endPoint x: 37, endPoint y: 240, distance: 36.2
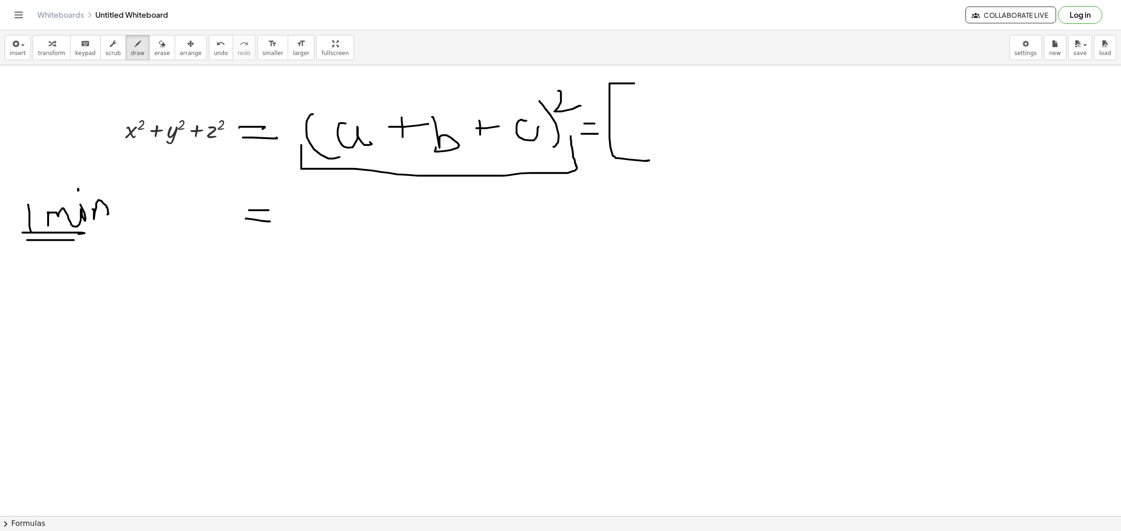
drag, startPoint x: 42, startPoint y: 241, endPoint x: 82, endPoint y: 241, distance: 39.7
drag, startPoint x: 69, startPoint y: 175, endPoint x: 106, endPoint y: 258, distance: 90.9
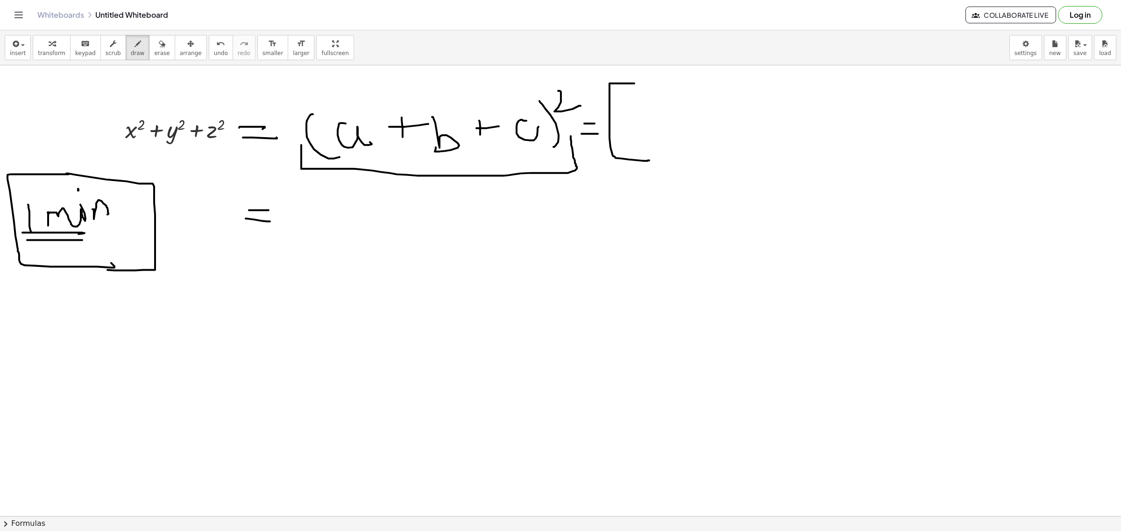
drag, startPoint x: 66, startPoint y: 174, endPoint x: 96, endPoint y: 268, distance: 98.1
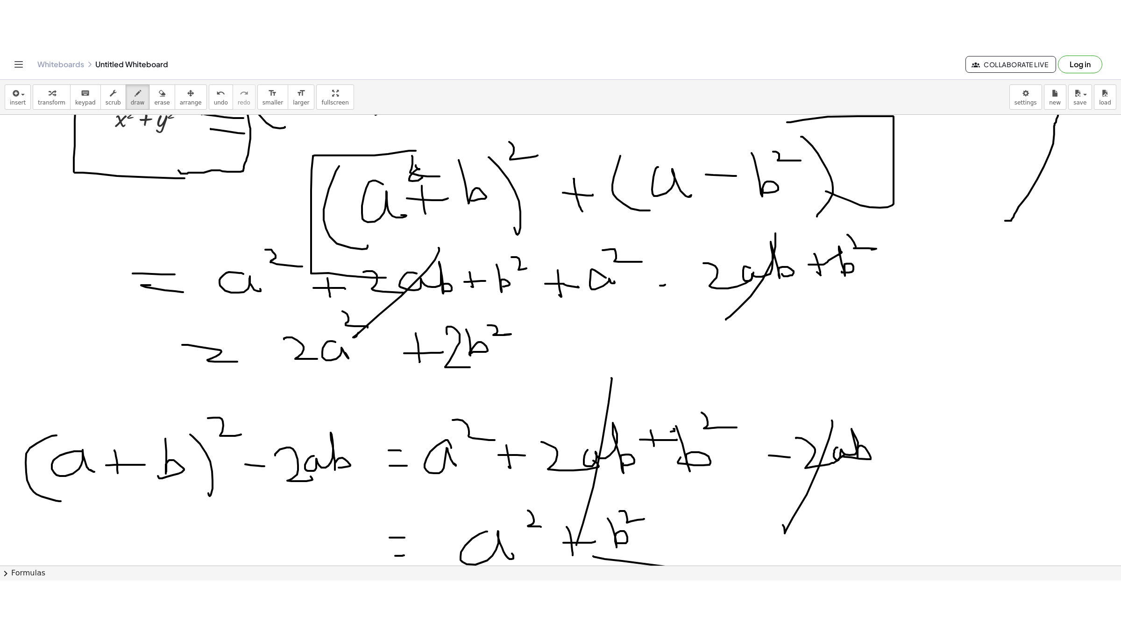
scroll to position [0, 0]
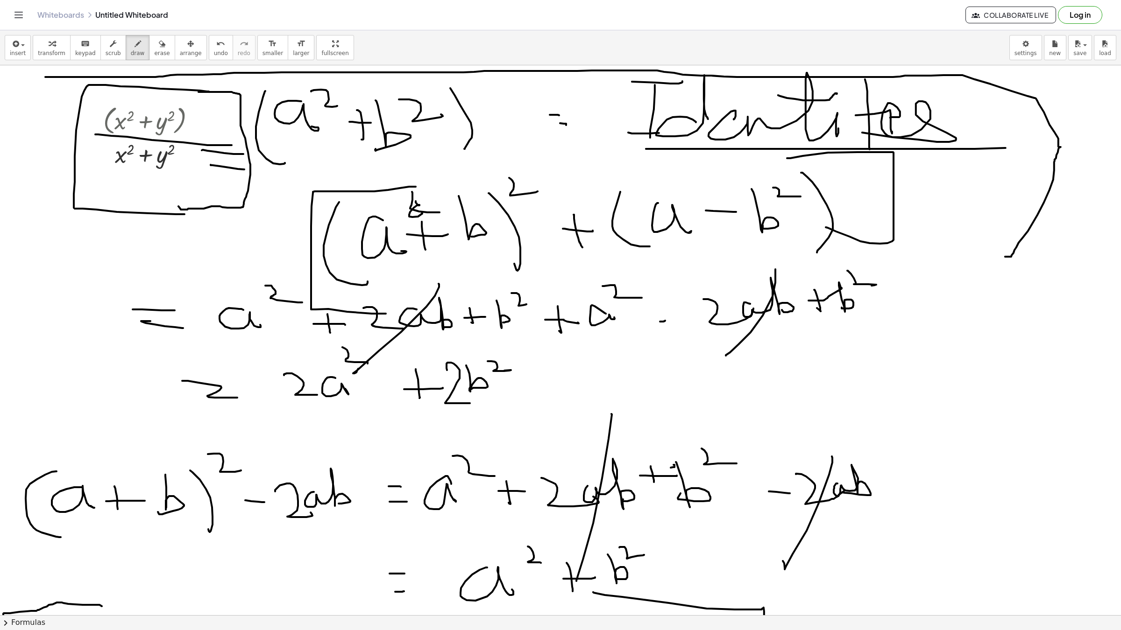
drag, startPoint x: 311, startPoint y: 46, endPoint x: 299, endPoint y: 139, distance: 93.8
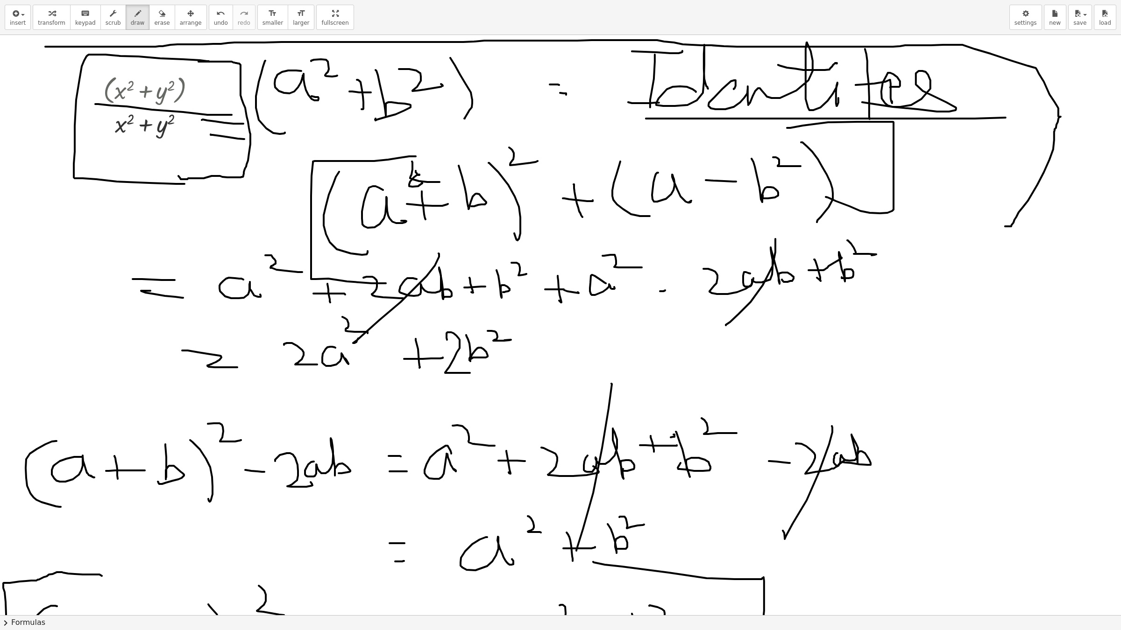
click at [312, 117] on div "insert select one: Math Expression Function Text Youtube Video Graphing Geometr…" at bounding box center [560, 315] width 1121 height 630
drag, startPoint x: 304, startPoint y: 14, endPoint x: 304, endPoint y: -56, distance: 70.5
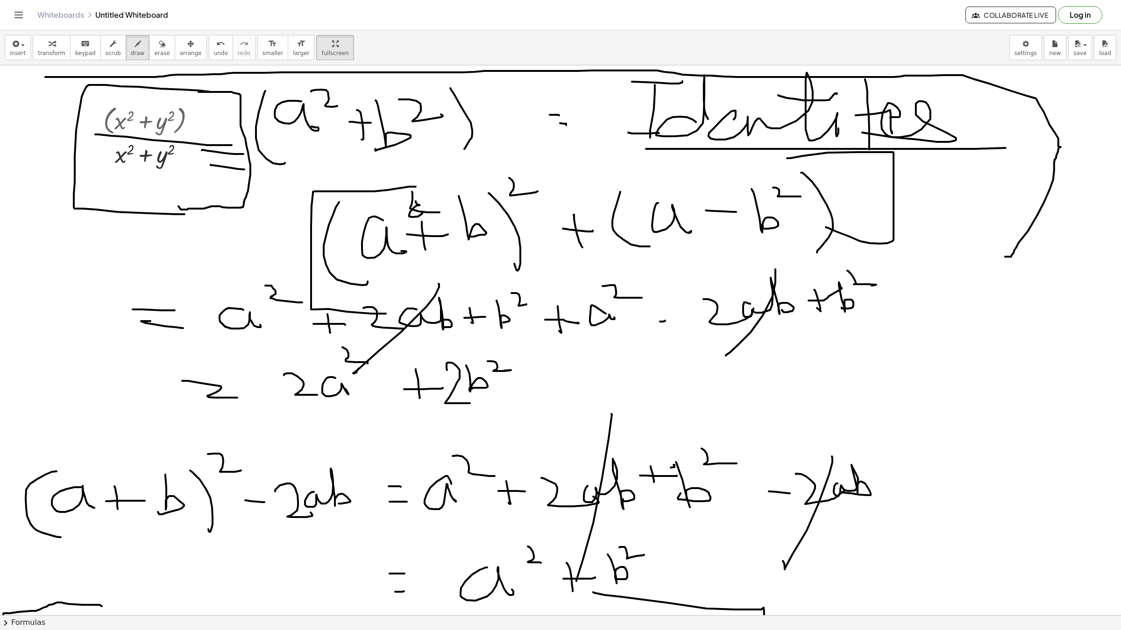
click at [304, 0] on html "Graspable Math Activities Get Started Activity Bank Assigned Work Classes White…" at bounding box center [560, 315] width 1121 height 630
